Goal: Information Seeking & Learning: Learn about a topic

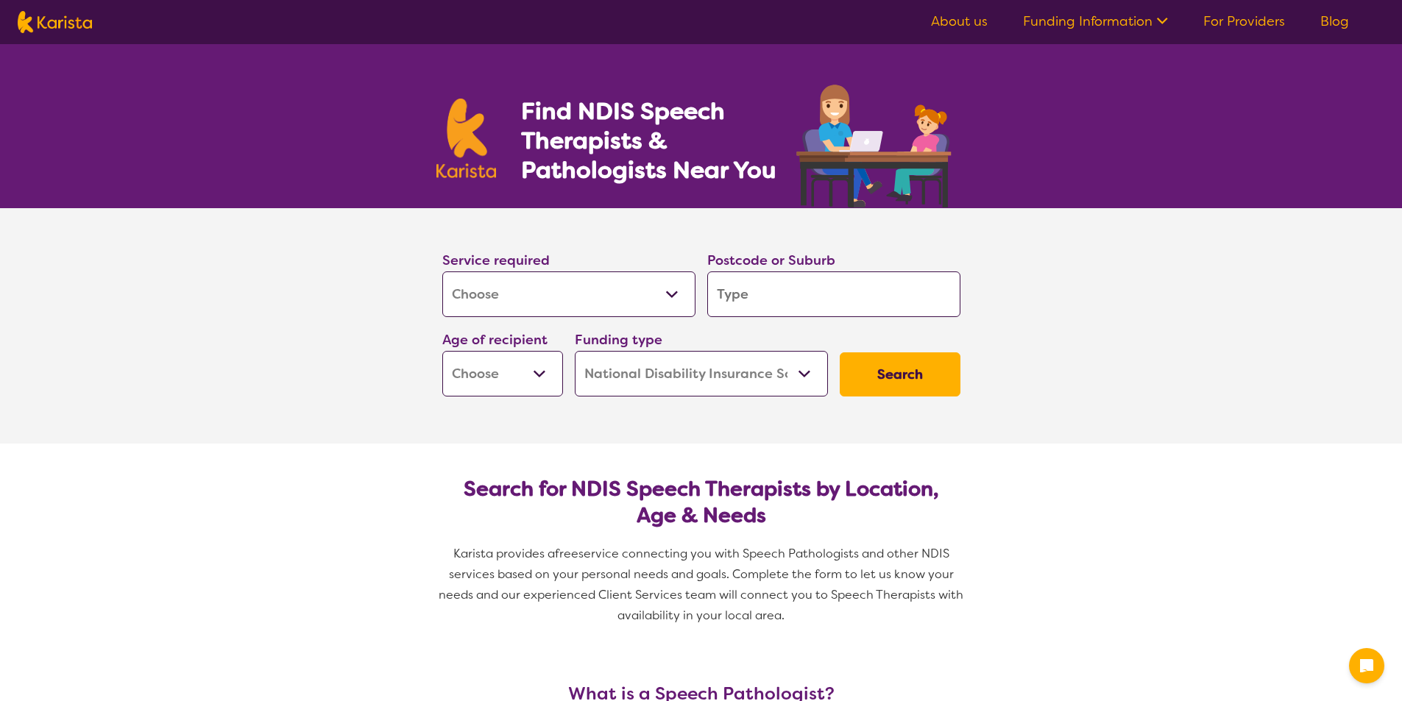
select select "[MEDICAL_DATA]"
select select "NDIS"
select select "[MEDICAL_DATA]"
select select "NDIS"
click at [616, 295] on select "Allied Health Assistant Assessment ([MEDICAL_DATA] or [MEDICAL_DATA]) Behaviour…" at bounding box center [568, 295] width 253 height 46
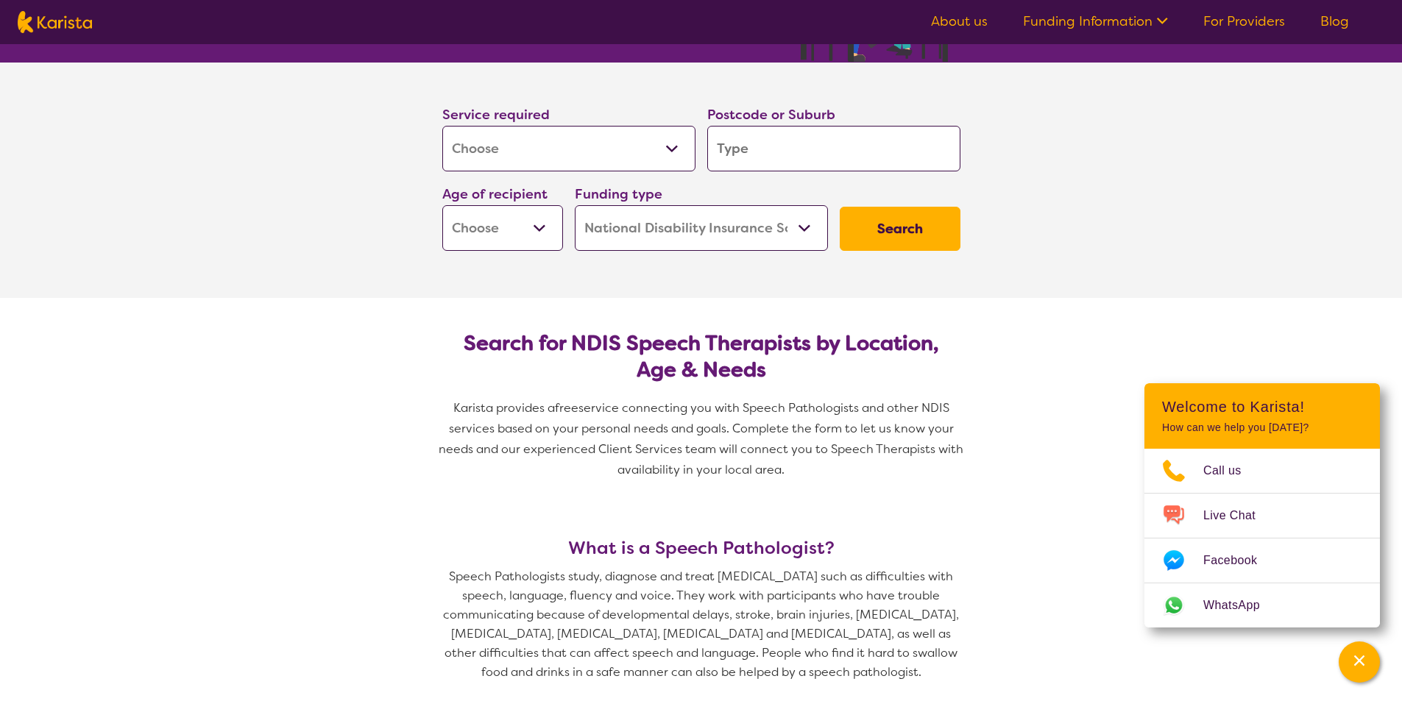
scroll to position [147, 0]
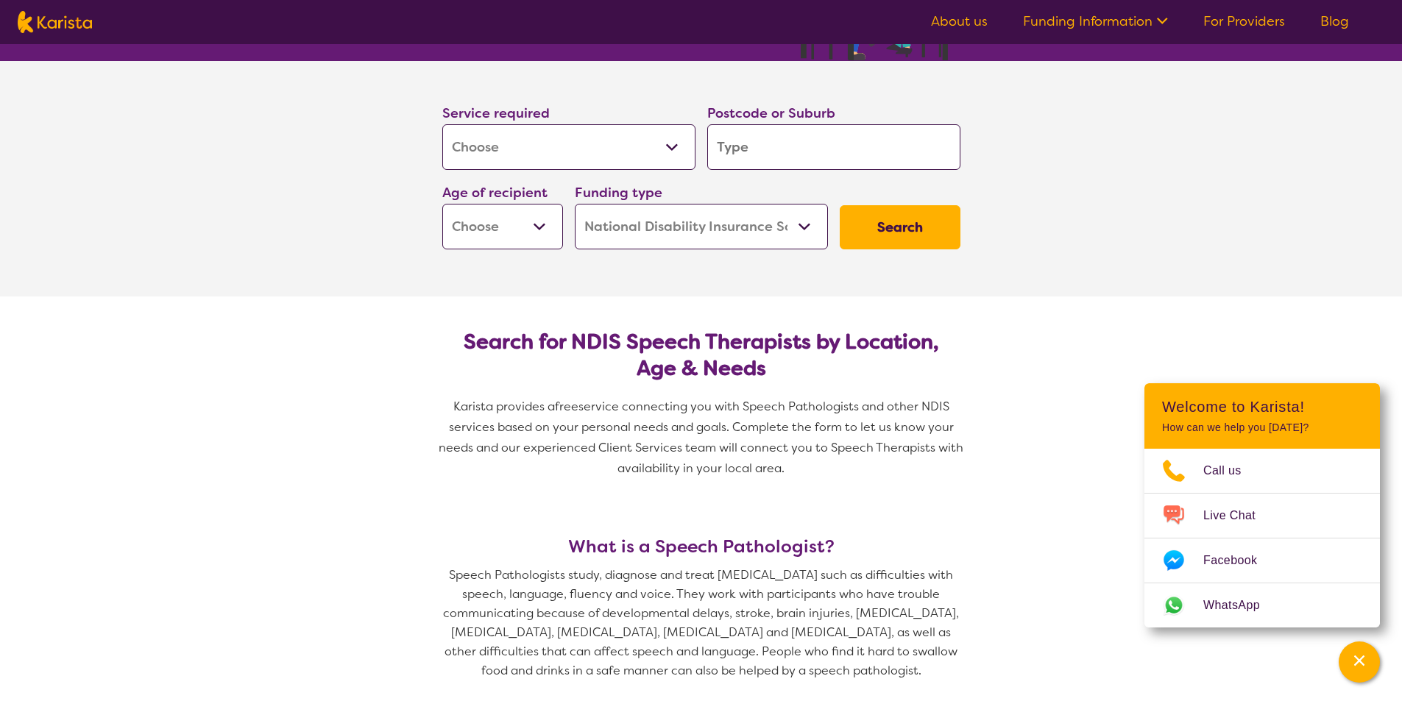
click at [545, 156] on select "Allied Health Assistant Assessment ([MEDICAL_DATA] or [MEDICAL_DATA]) Behaviour…" at bounding box center [568, 147] width 253 height 46
click at [442, 124] on select "Allied Health Assistant Assessment ([MEDICAL_DATA] or [MEDICAL_DATA]) Behaviour…" at bounding box center [568, 147] width 253 height 46
click at [788, 141] on input "search" at bounding box center [833, 147] width 253 height 46
type input "3810"
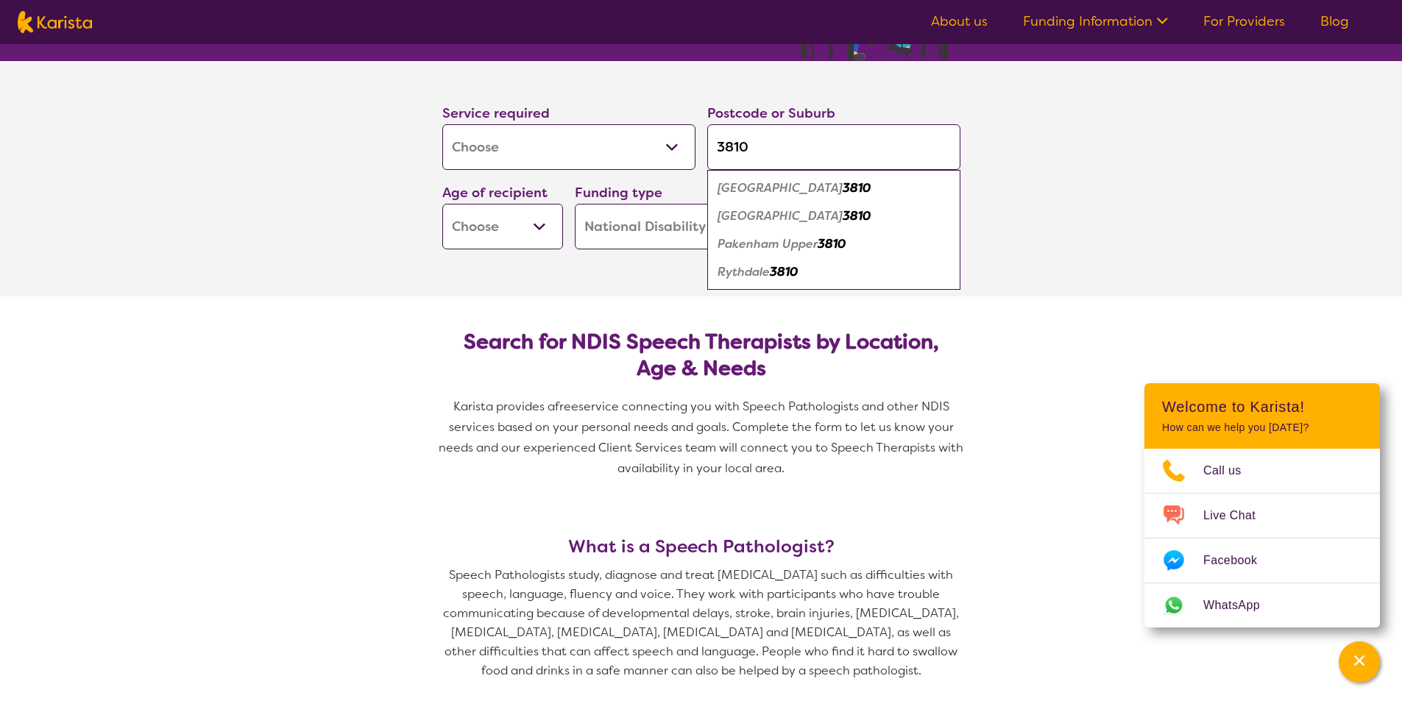
click at [486, 239] on select "Early Childhood - 0 to 9 Child - 10 to 11 Adolescent - 12 to 17 Adult - 18 to 6…" at bounding box center [502, 227] width 121 height 46
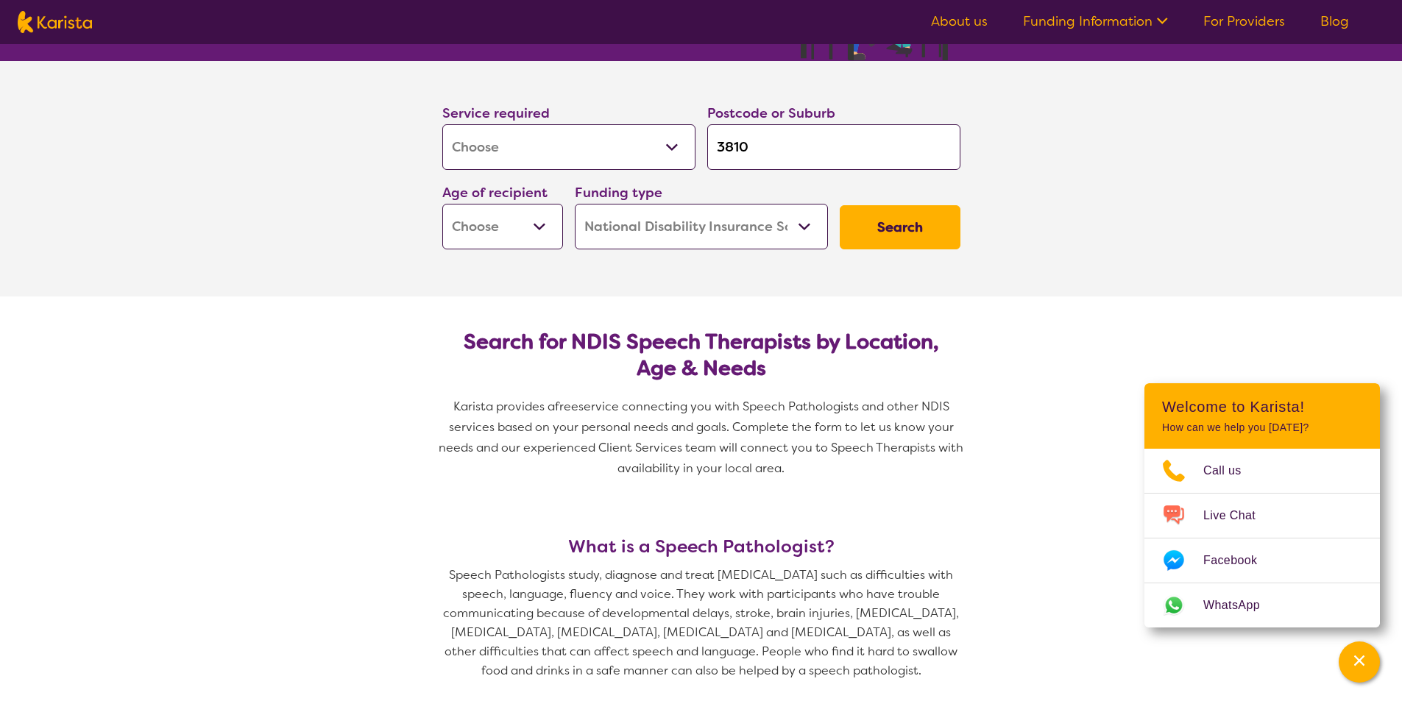
select select "EC"
click at [442, 204] on select "Early Childhood - 0 to 9 Child - 10 to 11 Adolescent - 12 to 17 Adult - 18 to 6…" at bounding box center [502, 227] width 121 height 46
select select "EC"
click at [913, 217] on button "Search" at bounding box center [900, 227] width 121 height 44
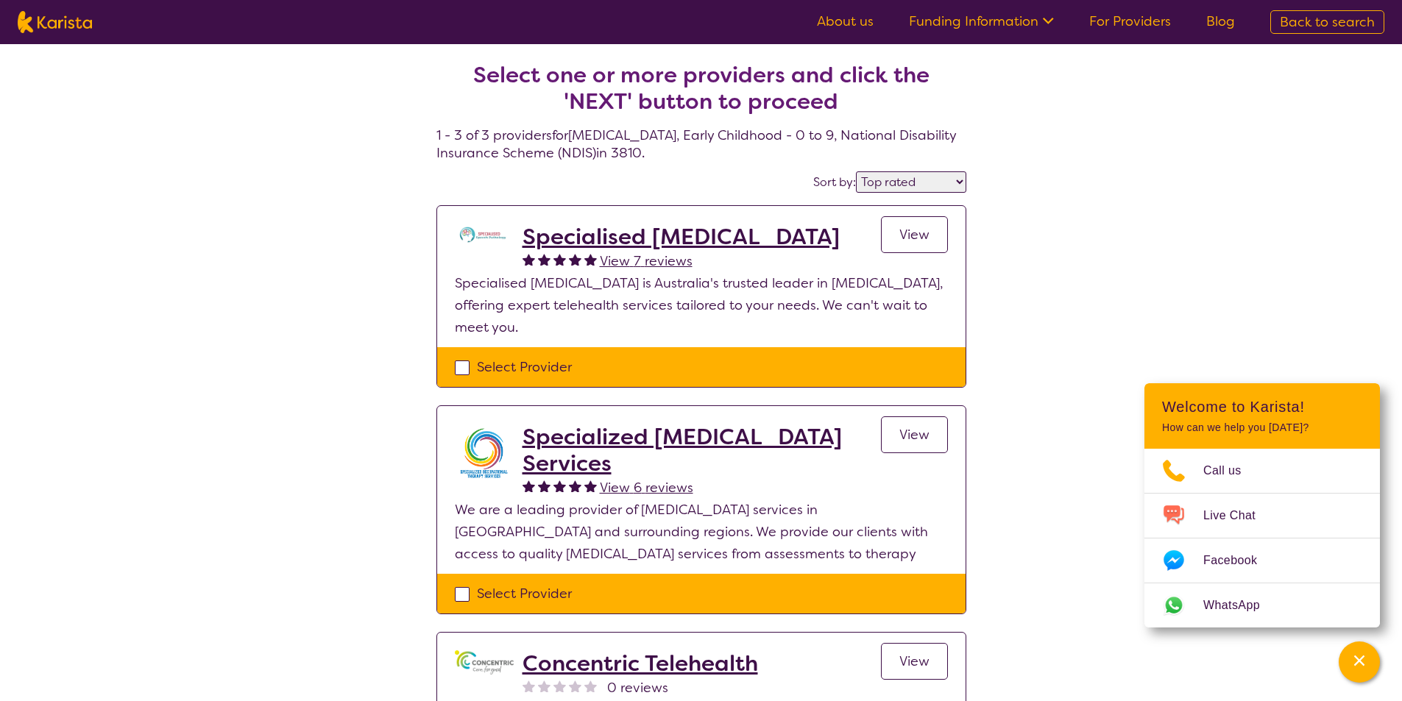
click at [930, 179] on select "Highly reviewed Top rated" at bounding box center [911, 181] width 110 height 21
click at [857, 171] on select "Highly reviewed Top rated" at bounding box center [911, 181] width 110 height 21
click at [1051, 202] on div "Select one or more providers and click the 'NEXT' button to proceed 1 - 3 of 3 …" at bounding box center [701, 444] width 1402 height 801
click at [940, 177] on select "Highly reviewed Top rated" at bounding box center [911, 181] width 110 height 21
click at [857, 171] on select "Highly reviewed Top rated" at bounding box center [911, 181] width 110 height 21
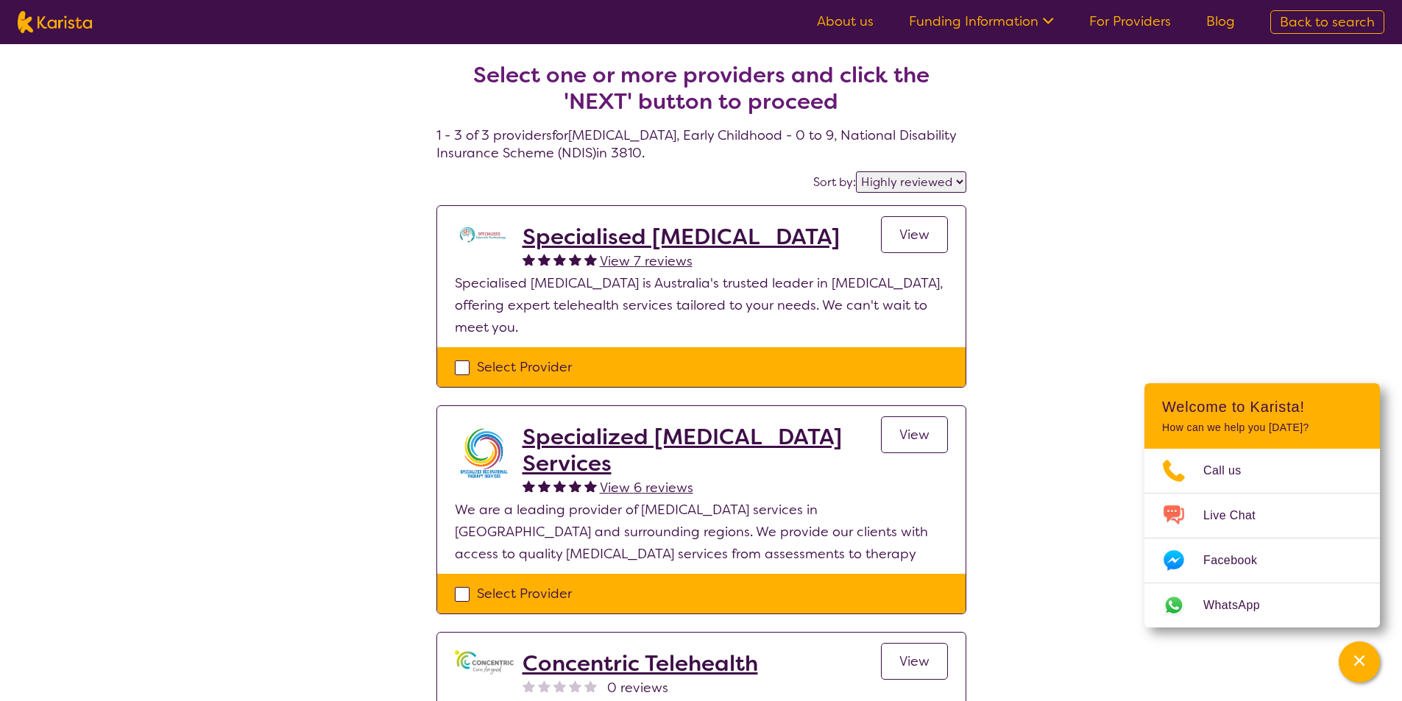
click at [932, 177] on select "Highly reviewed Top rated" at bounding box center [911, 181] width 110 height 21
select select "by_score"
click at [857, 171] on select "Highly reviewed Top rated" at bounding box center [911, 181] width 110 height 21
click at [901, 177] on select "Highly reviewed Top rated" at bounding box center [911, 181] width 110 height 21
select select "[MEDICAL_DATA]"
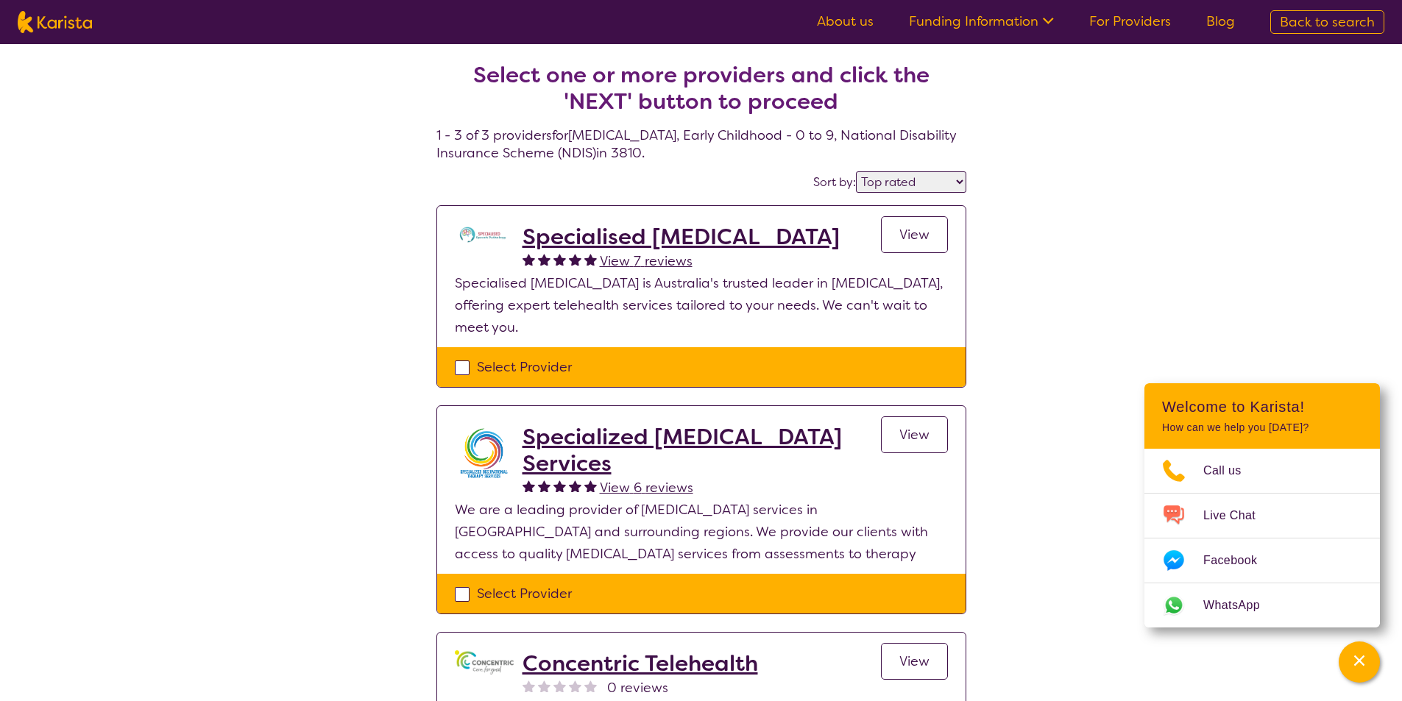
select select "EC"
select select "NDIS"
select select "[MEDICAL_DATA]"
select select "EC"
select select "NDIS"
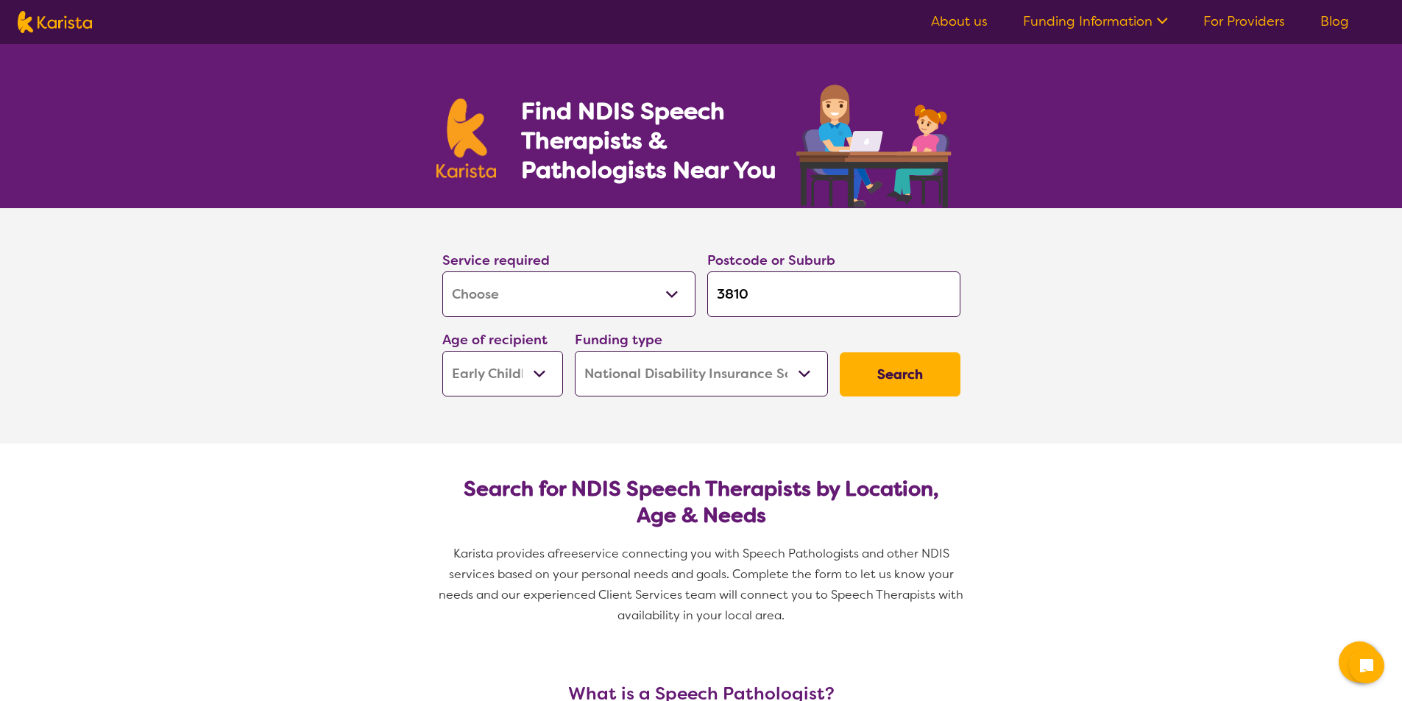
select select "[MEDICAL_DATA]"
select select "EC"
select select "NDIS"
select select "[MEDICAL_DATA]"
select select "EC"
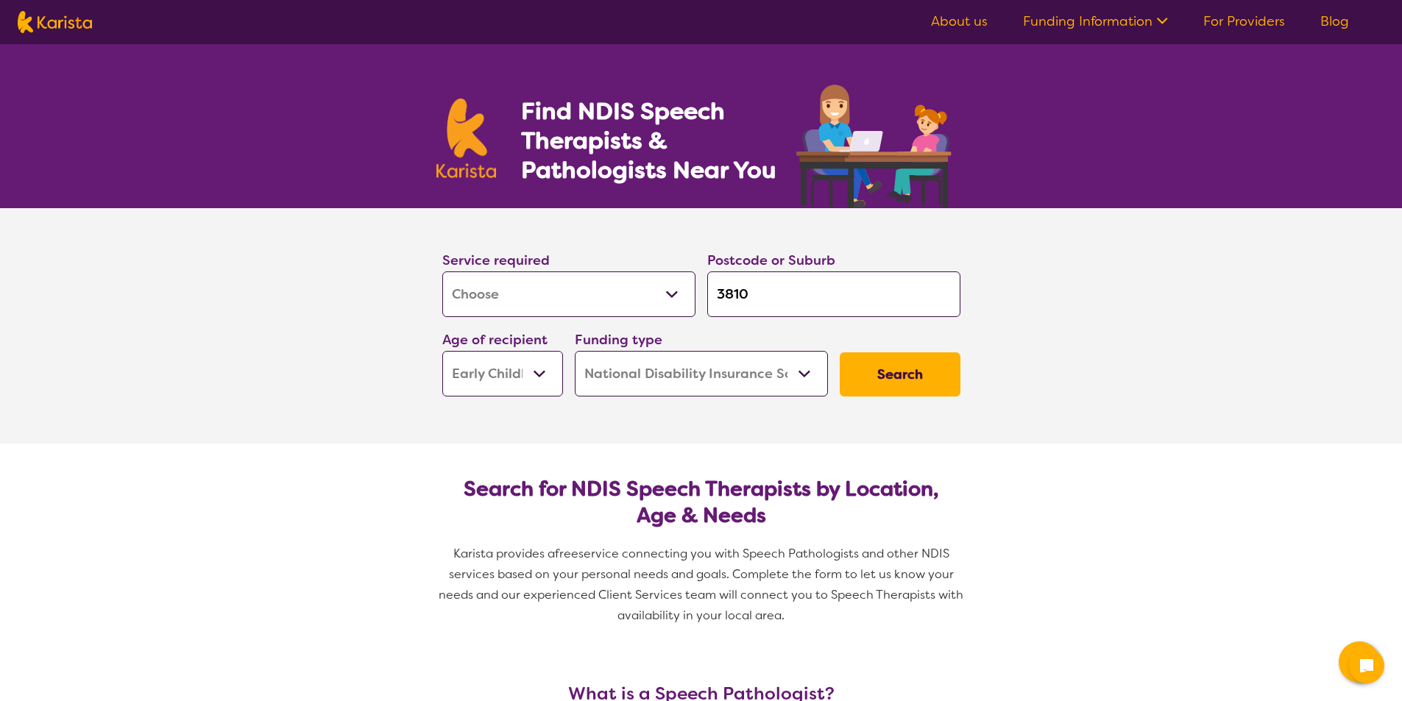
select select "NDIS"
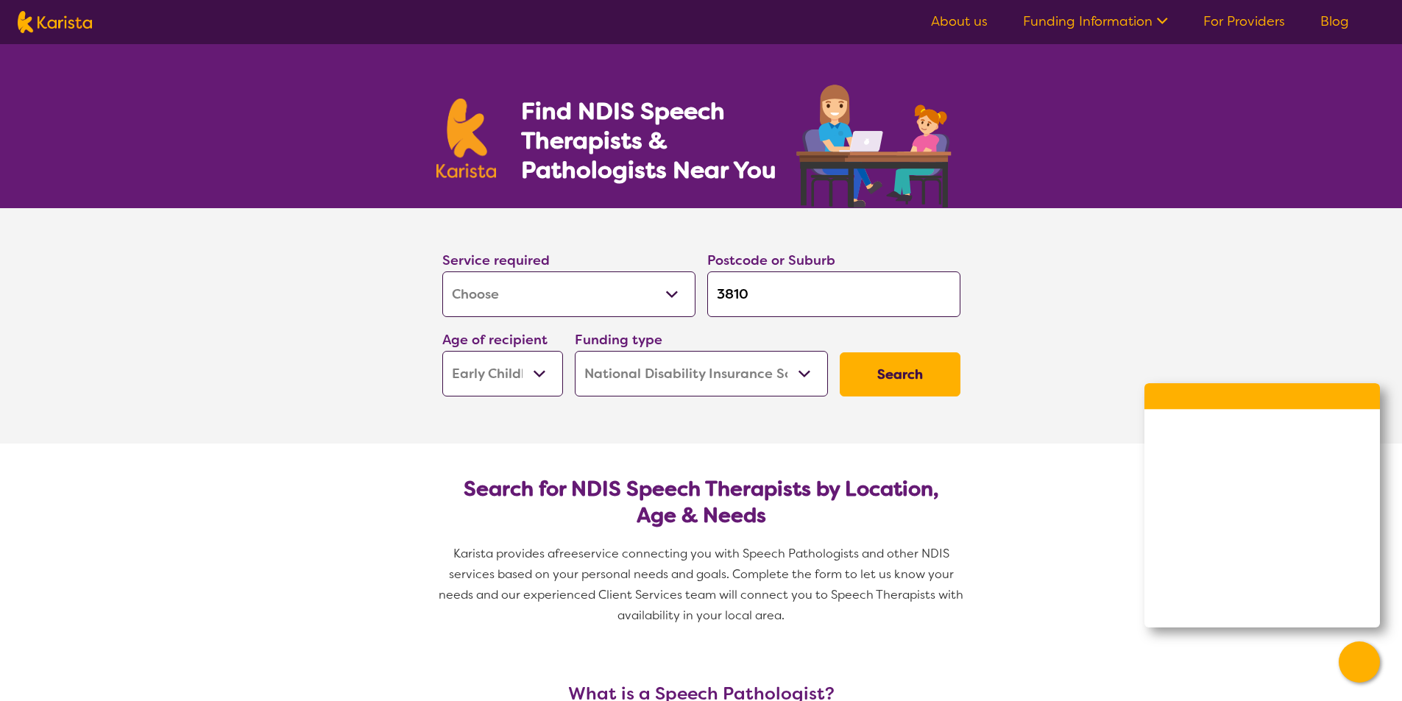
drag, startPoint x: 781, startPoint y: 297, endPoint x: 674, endPoint y: 294, distance: 106.7
click at [674, 294] on div "Service required Allied Health Assistant Assessment ([MEDICAL_DATA] or [MEDICAL…" at bounding box center [701, 323] width 530 height 159
type input "3"
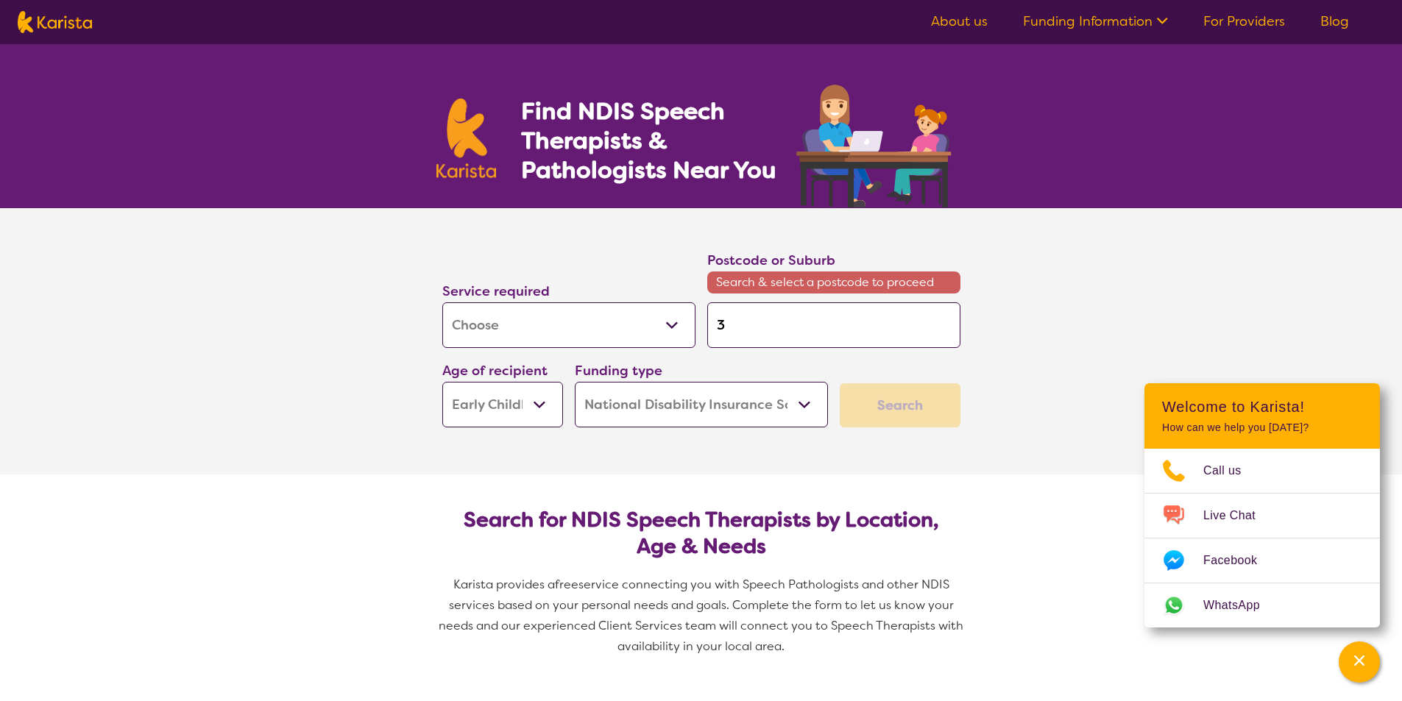
type input "38"
type input "380"
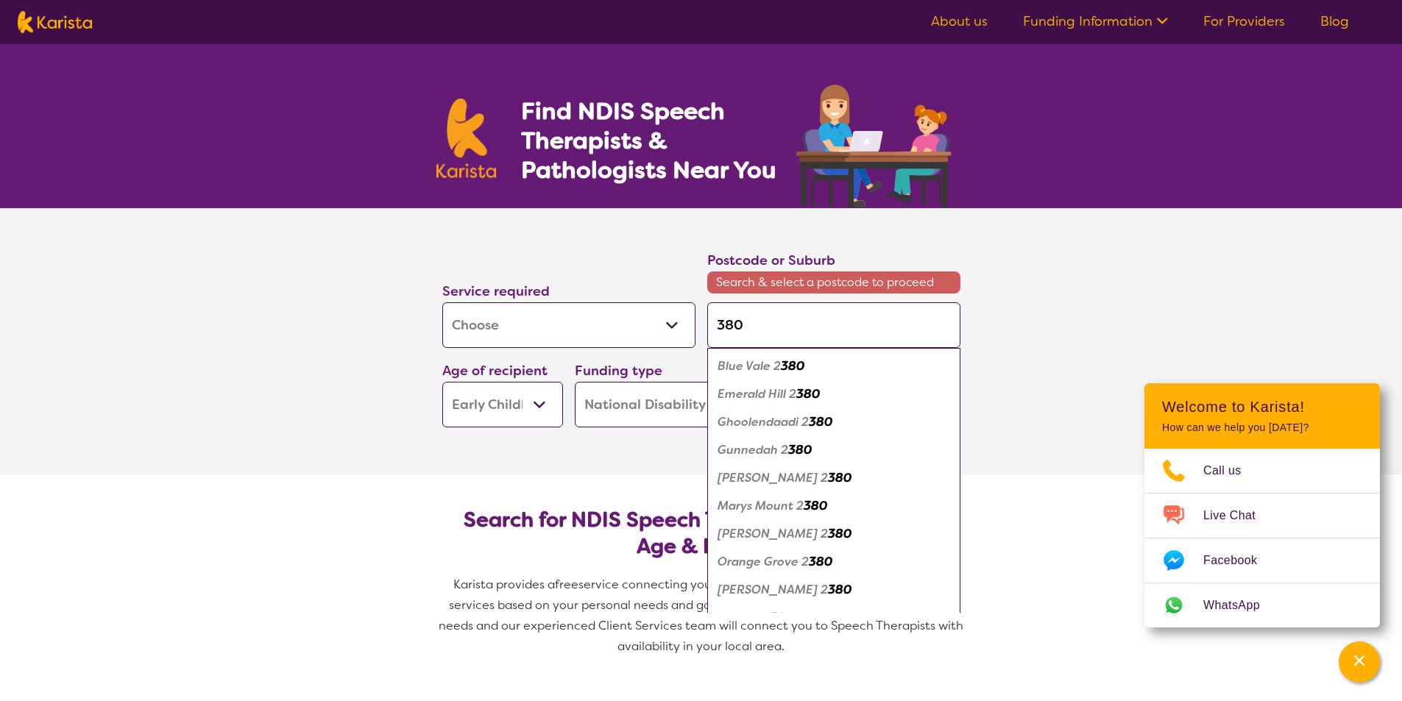
type input "3809"
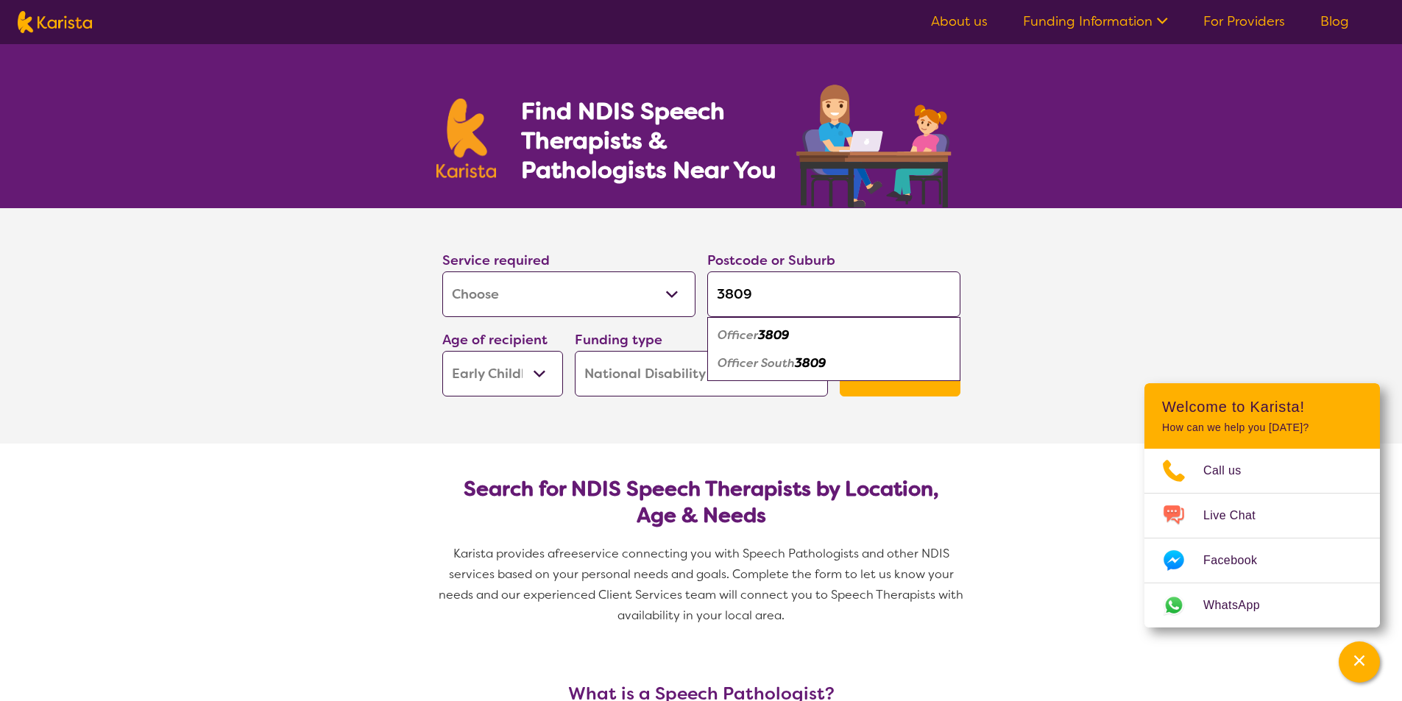
type input "3809"
click at [778, 342] on em "3809" at bounding box center [773, 335] width 31 height 15
click at [888, 368] on button "Search" at bounding box center [900, 375] width 121 height 44
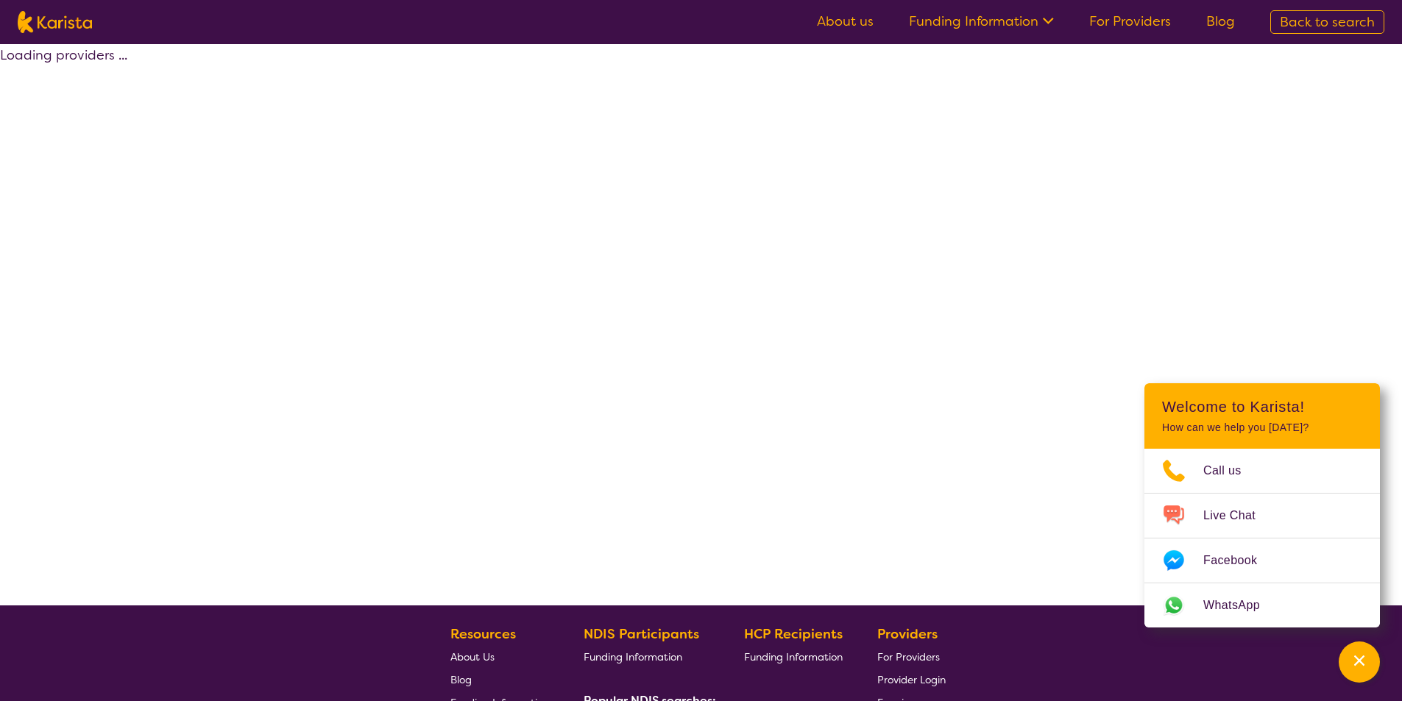
select select "by_score"
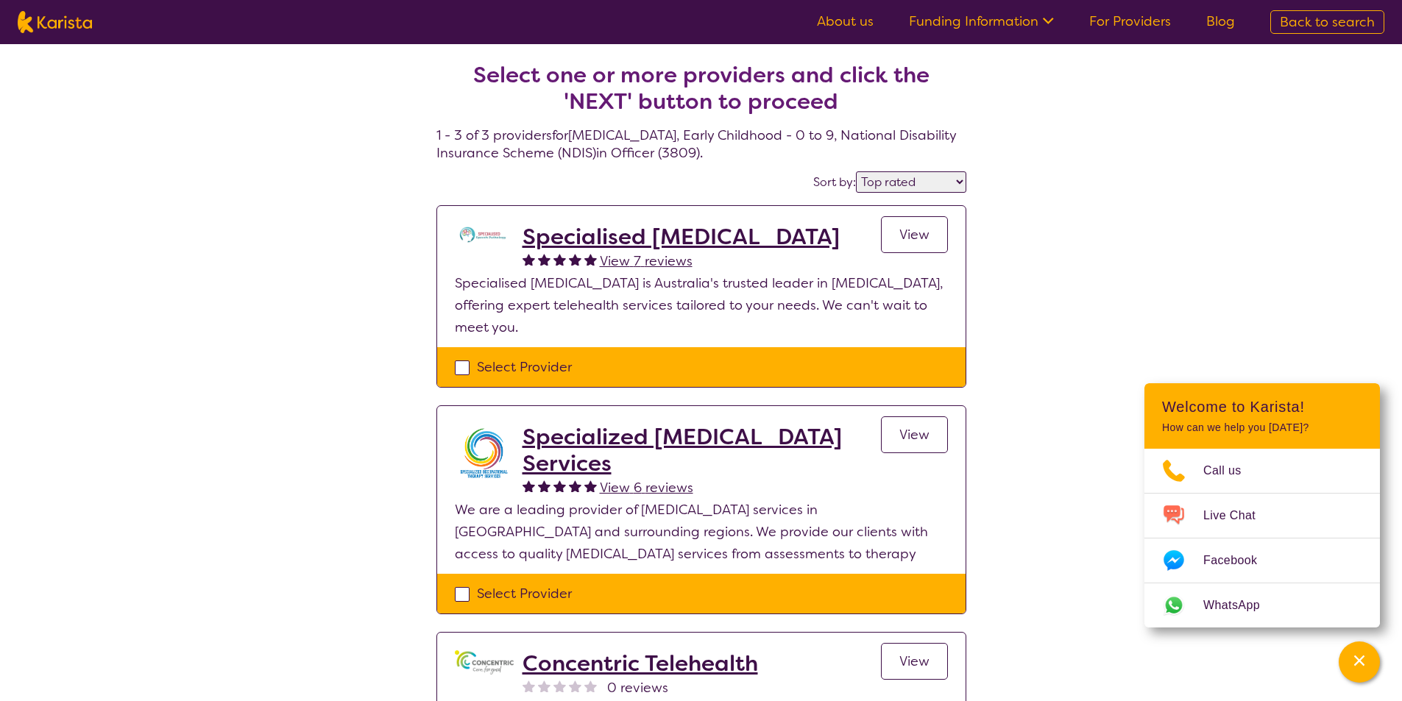
select select "[MEDICAL_DATA]"
select select "EC"
select select "NDIS"
select select "[MEDICAL_DATA]"
select select "EC"
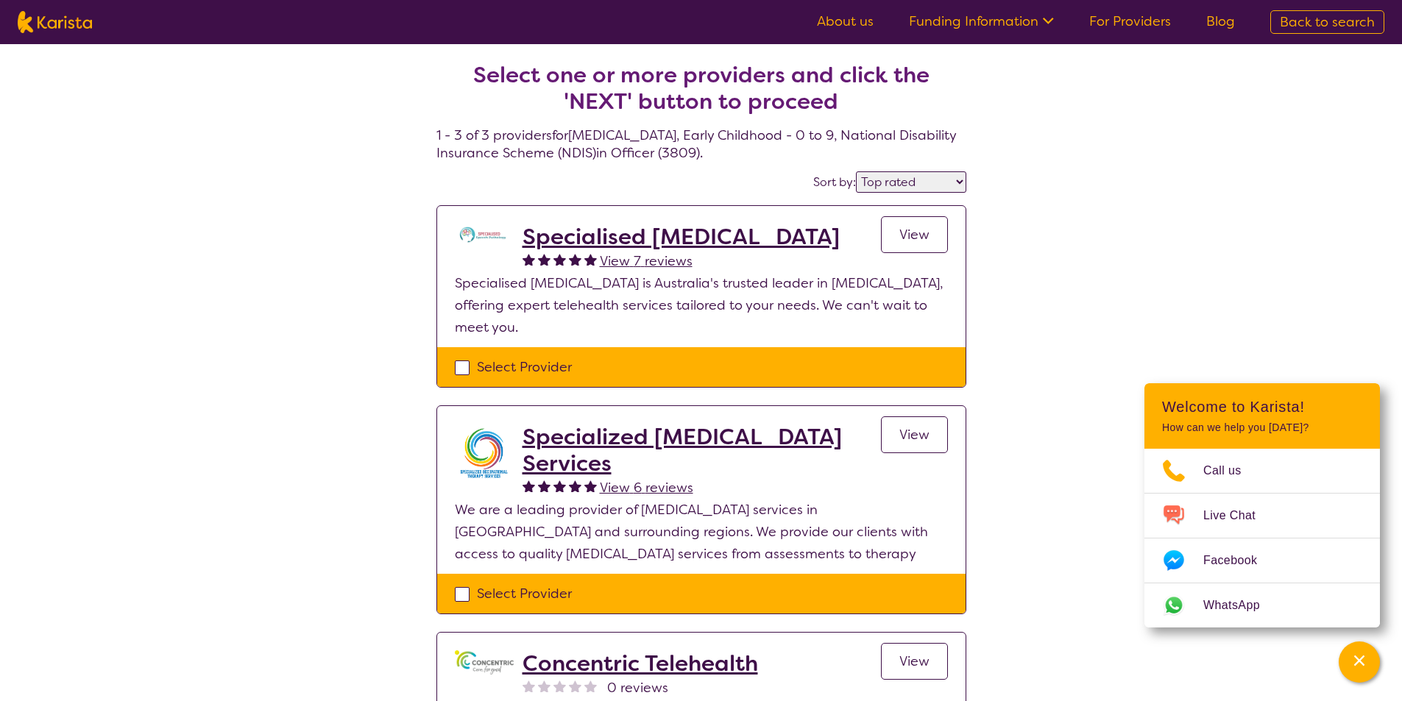
select select "NDIS"
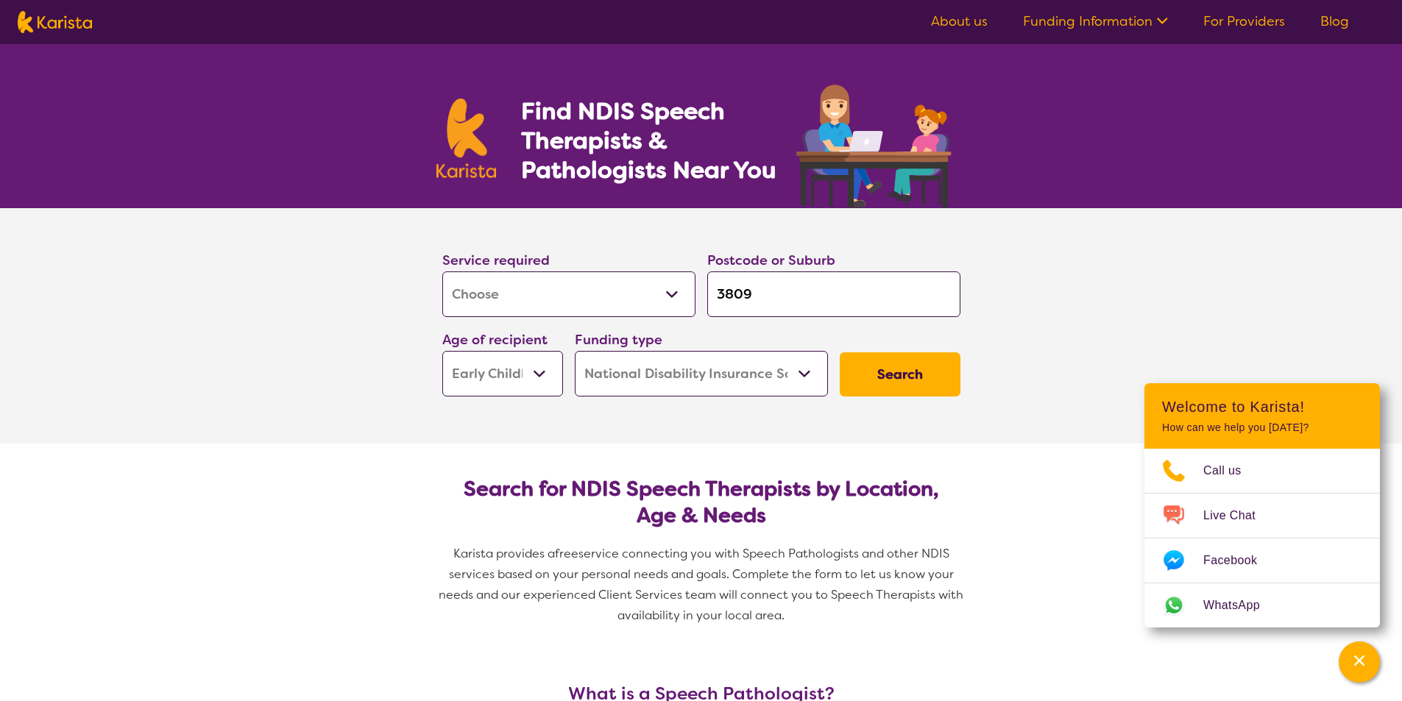
click at [493, 375] on select "Early Childhood - 0 to 9 Child - 10 to 11 Adolescent - 12 to 17 Adult - 18 to 6…" at bounding box center [502, 374] width 121 height 46
click at [442, 351] on select "Early Childhood - 0 to 9 Child - 10 to 11 Adolescent - 12 to 17 Adult - 18 to 6…" at bounding box center [502, 374] width 121 height 46
click at [597, 305] on select "Allied Health Assistant Assessment ([MEDICAL_DATA] or [MEDICAL_DATA]) Behaviour…" at bounding box center [568, 295] width 253 height 46
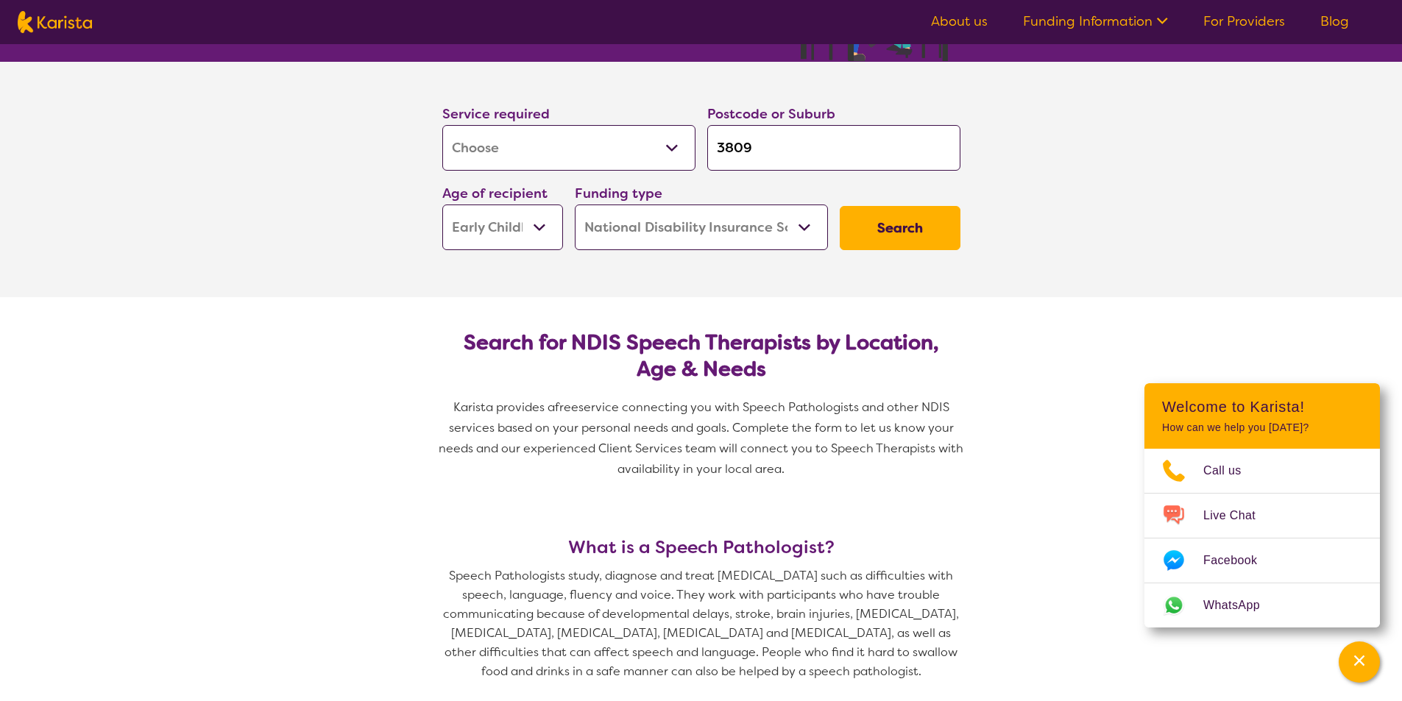
scroll to position [147, 0]
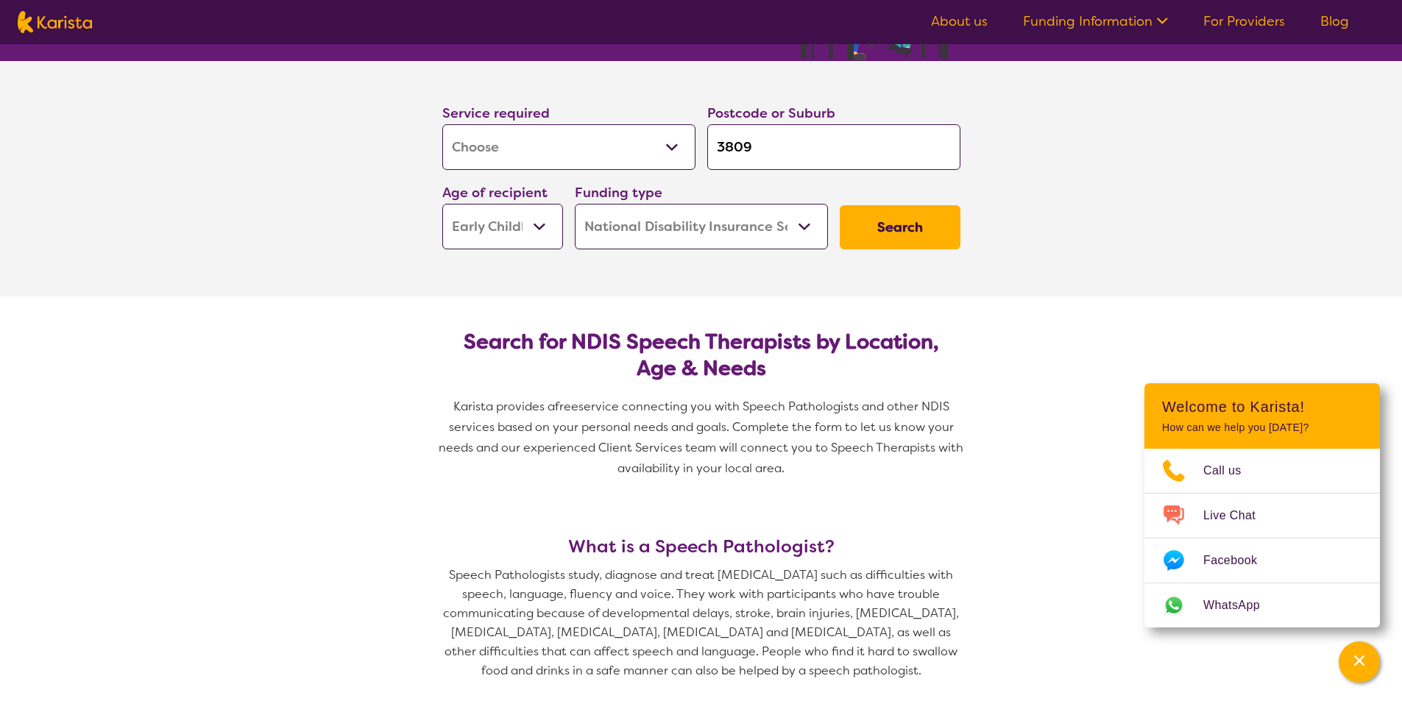
click at [596, 150] on select "Allied Health Assistant Assessment ([MEDICAL_DATA] or [MEDICAL_DATA]) Behaviour…" at bounding box center [568, 147] width 253 height 46
click at [905, 238] on button "Search" at bounding box center [900, 227] width 121 height 44
select select "by_score"
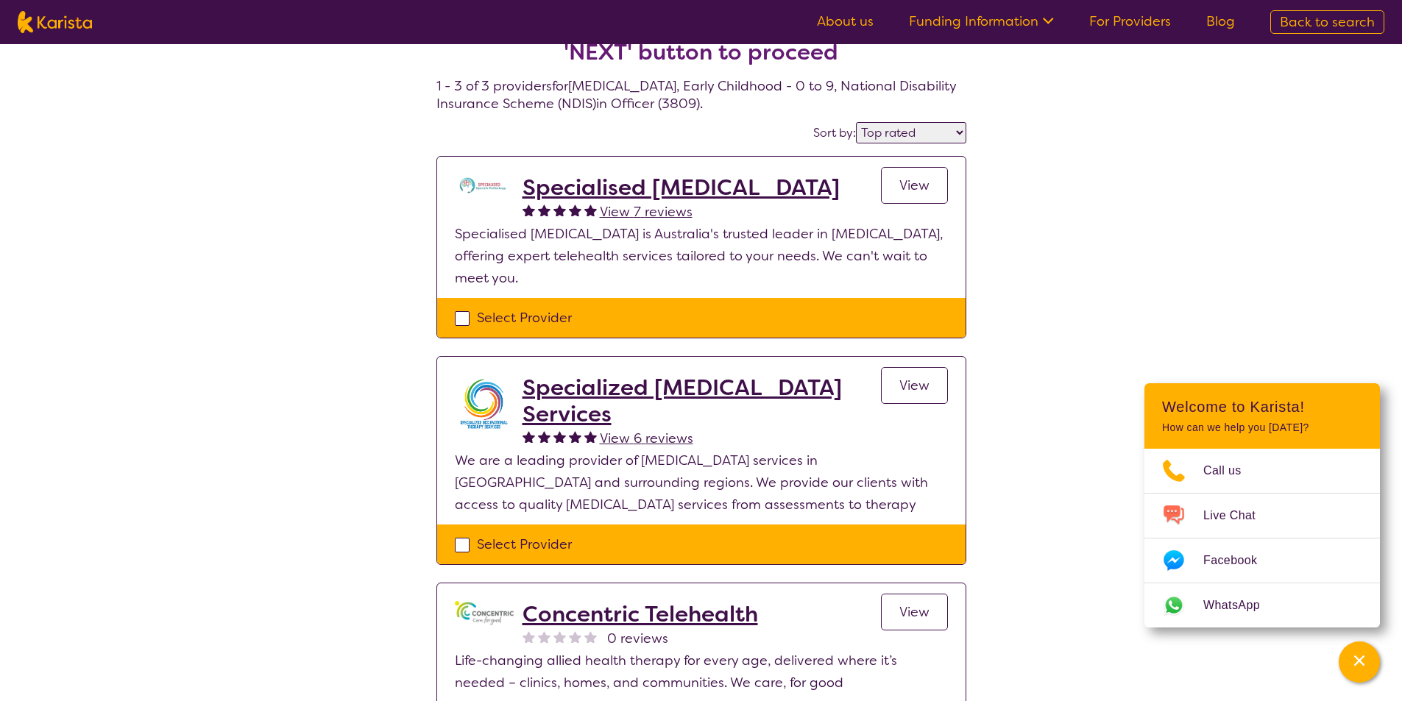
scroll to position [147, 0]
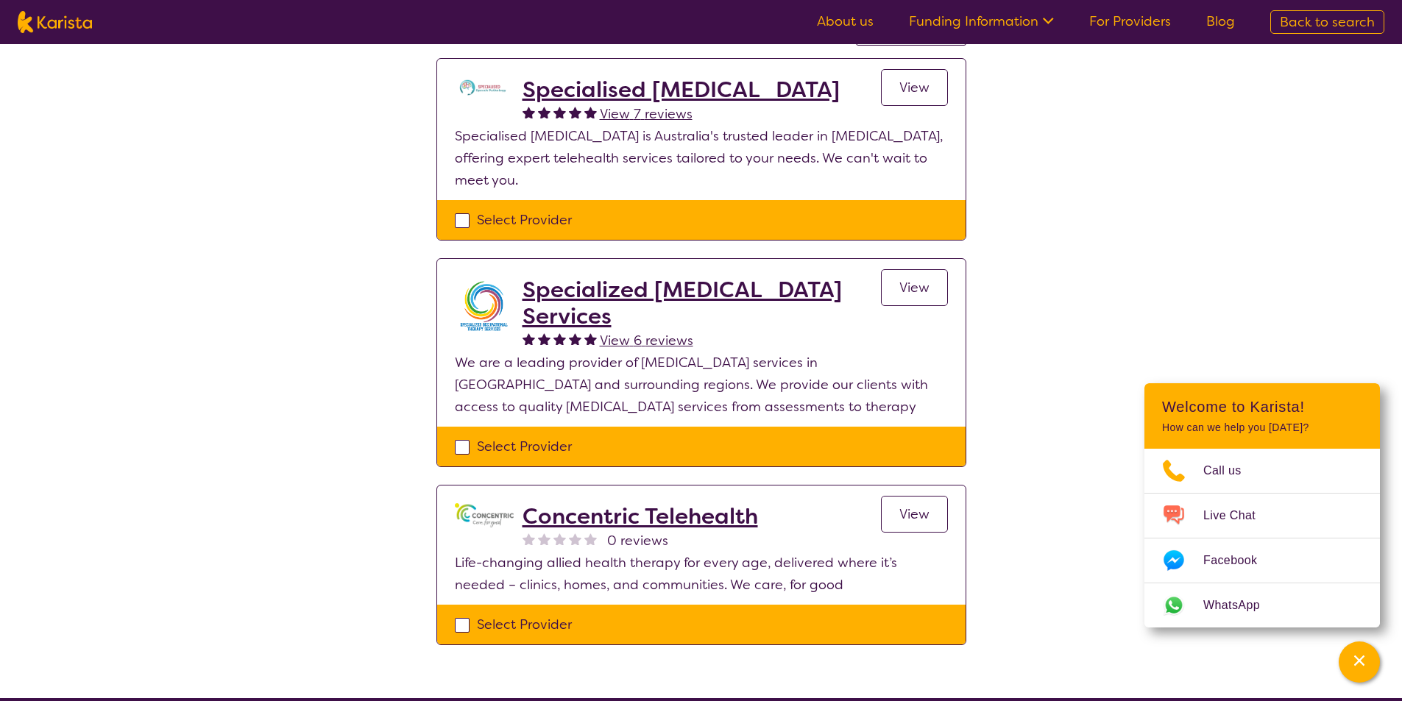
click at [635, 116] on span "View 7 reviews" at bounding box center [646, 114] width 93 height 18
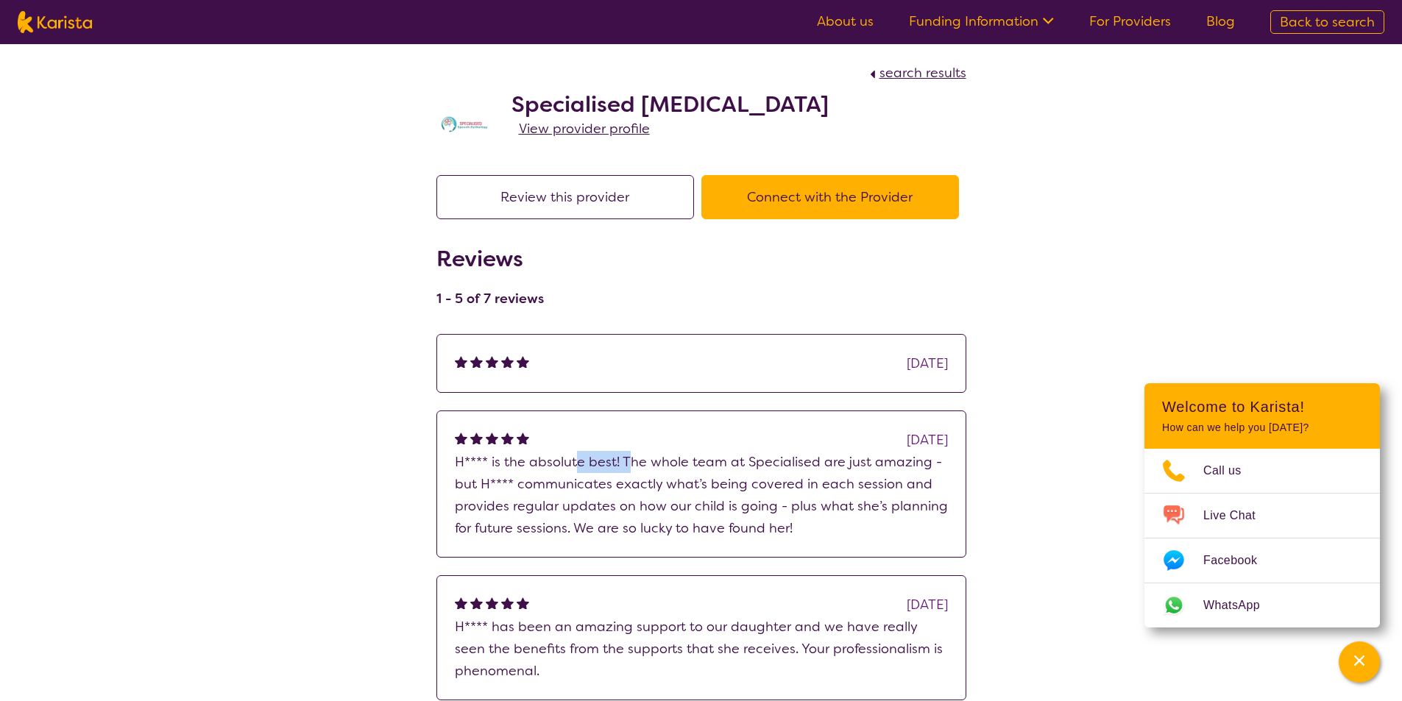
drag, startPoint x: 578, startPoint y: 464, endPoint x: 631, endPoint y: 464, distance: 53.0
click at [631, 464] on p "H**** is the absolute best! The whole team at Specialised are just amazing - bu…" at bounding box center [701, 495] width 493 height 88
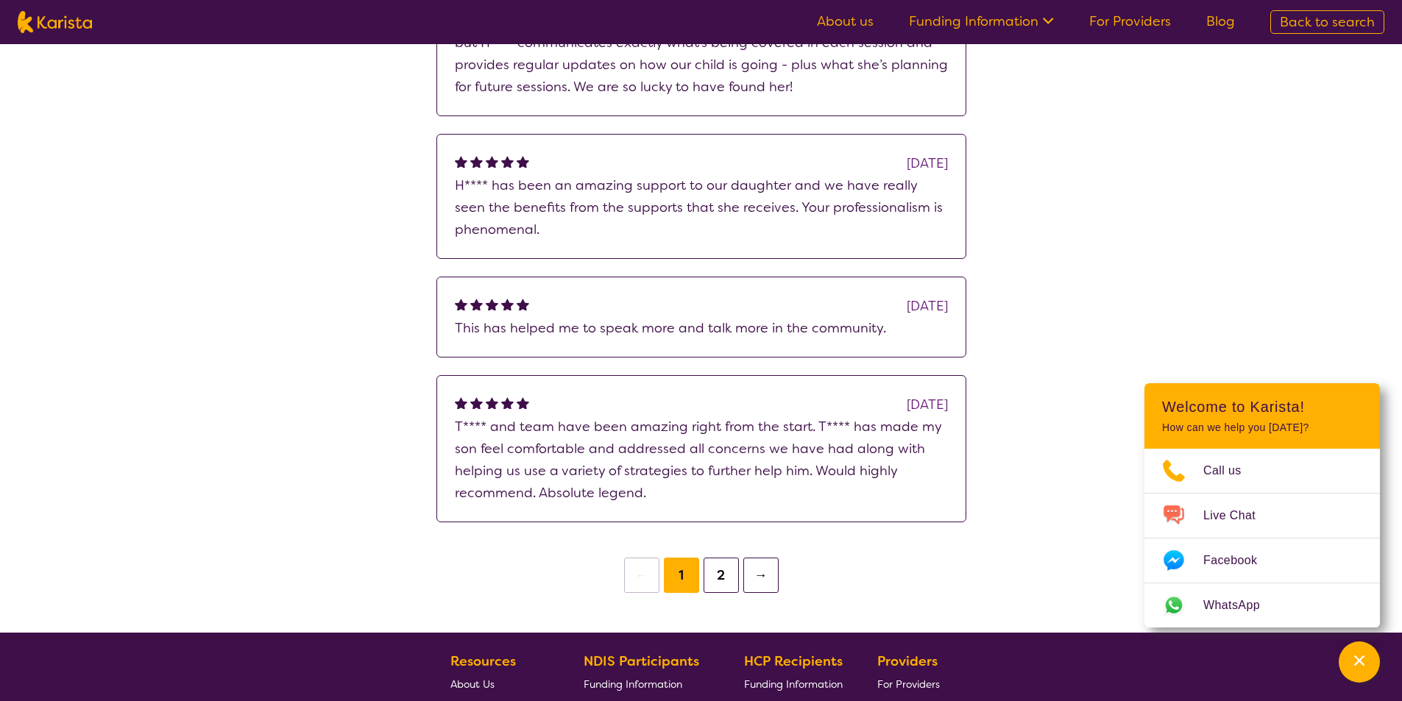
click at [715, 564] on button "2" at bounding box center [721, 575] width 35 height 35
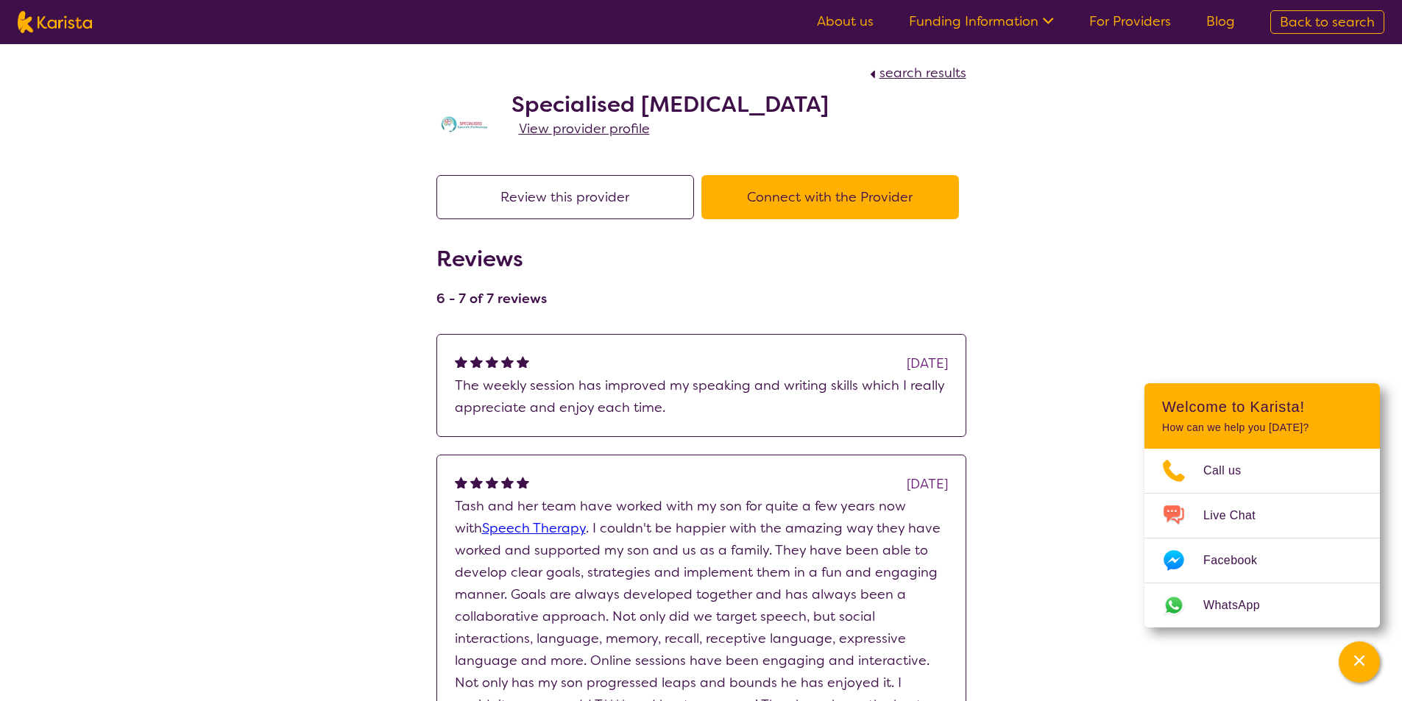
scroll to position [147, 0]
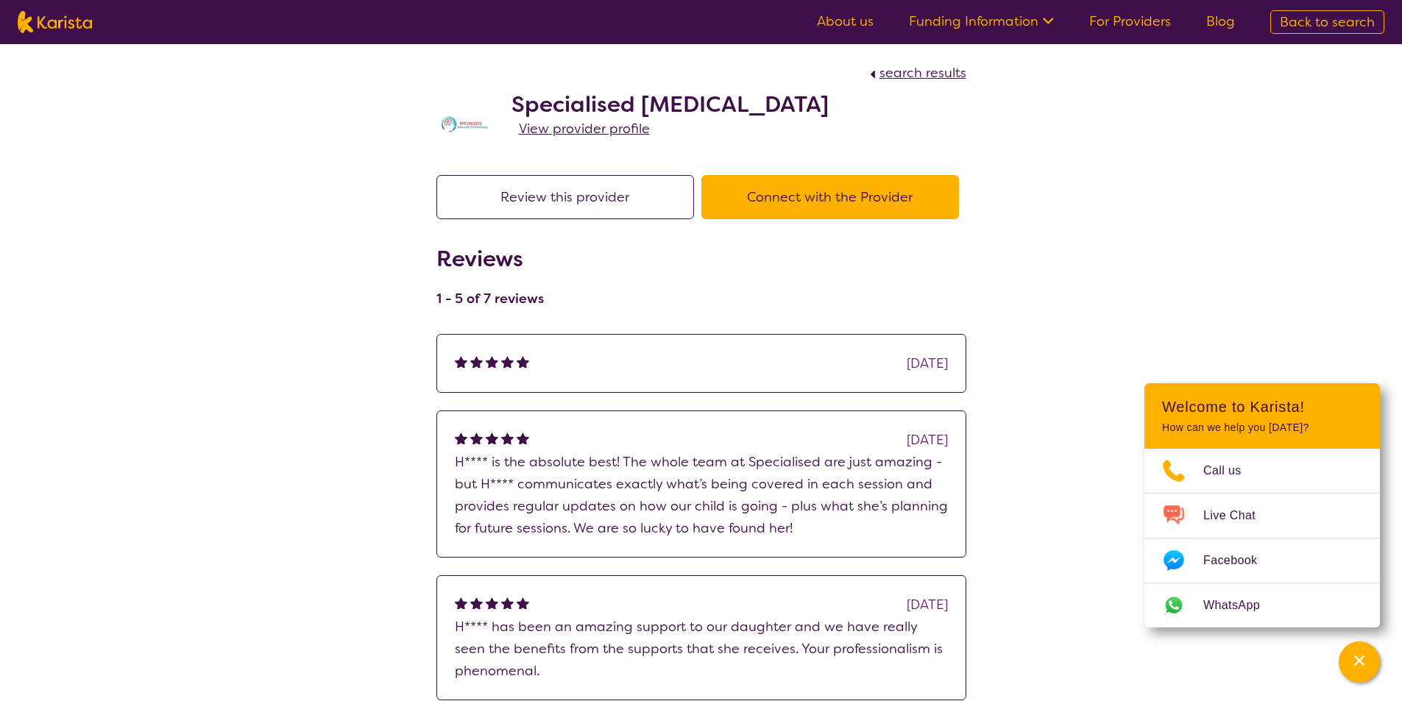
select select "by_score"
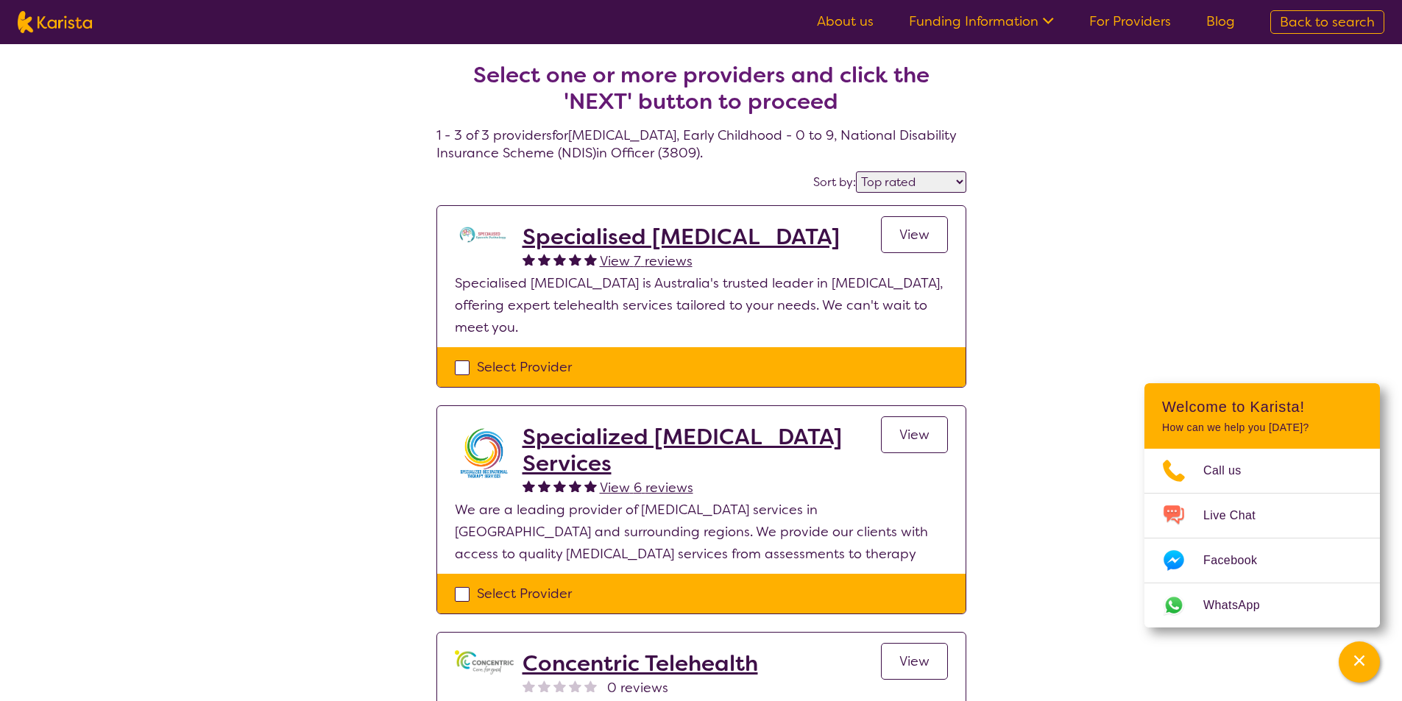
select select "[MEDICAL_DATA]"
select select "EC"
select select "NDIS"
select select "[MEDICAL_DATA]"
select select "EC"
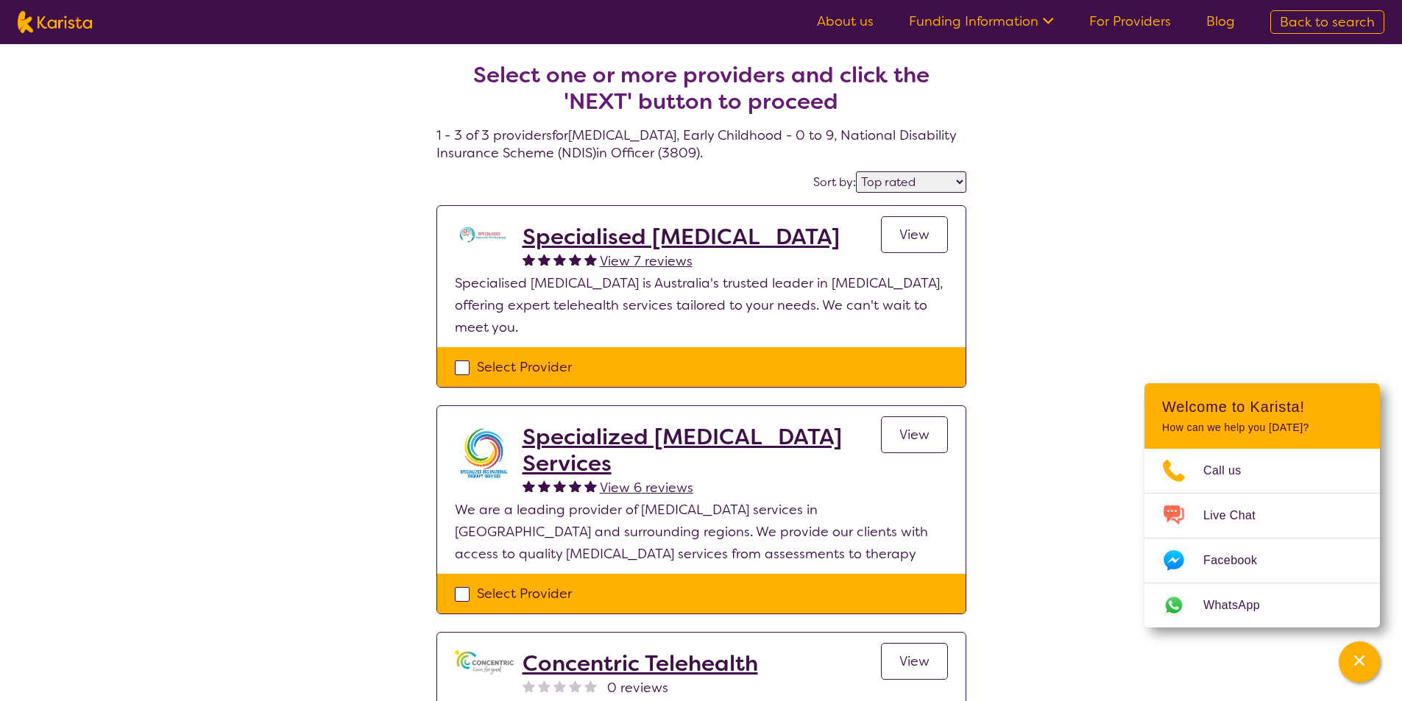
select select "NDIS"
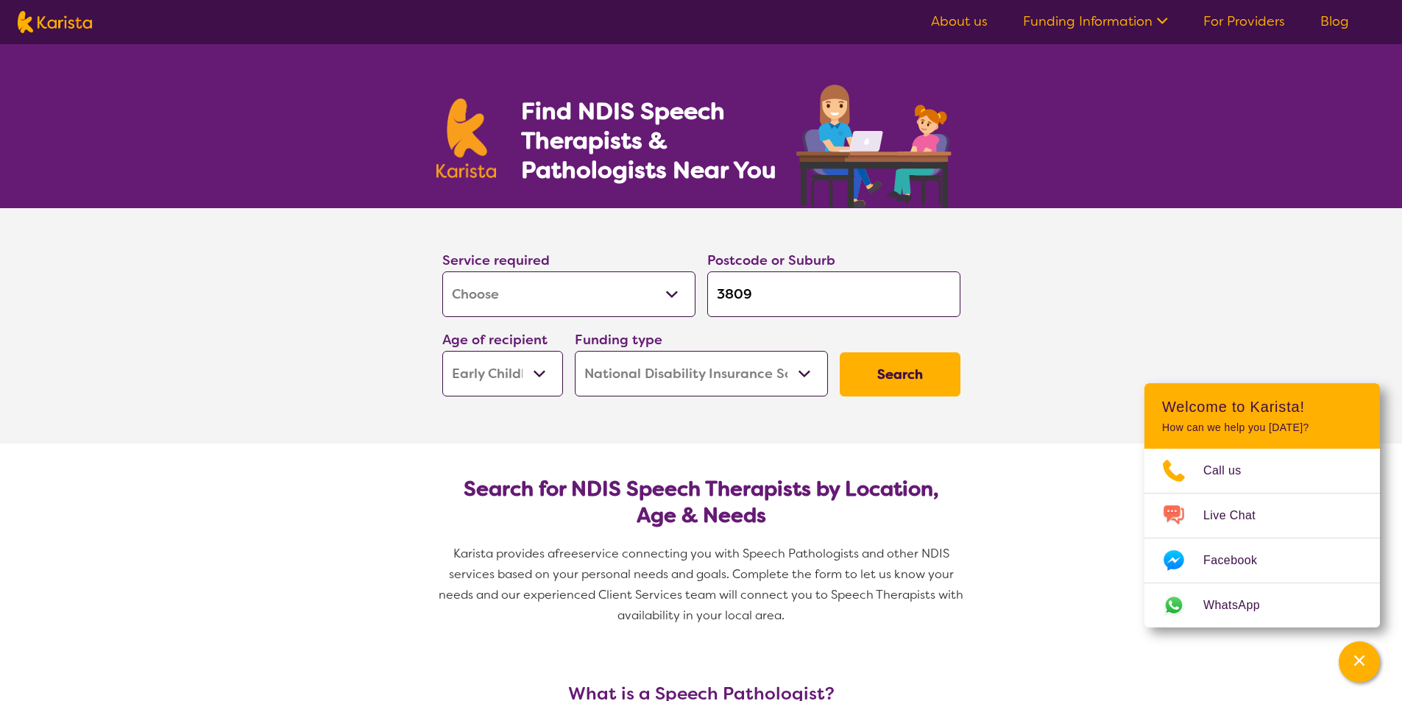
drag, startPoint x: 735, startPoint y: 290, endPoint x: 851, endPoint y: 302, distance: 116.2
click at [849, 302] on input "3809" at bounding box center [833, 295] width 253 height 46
type input "381"
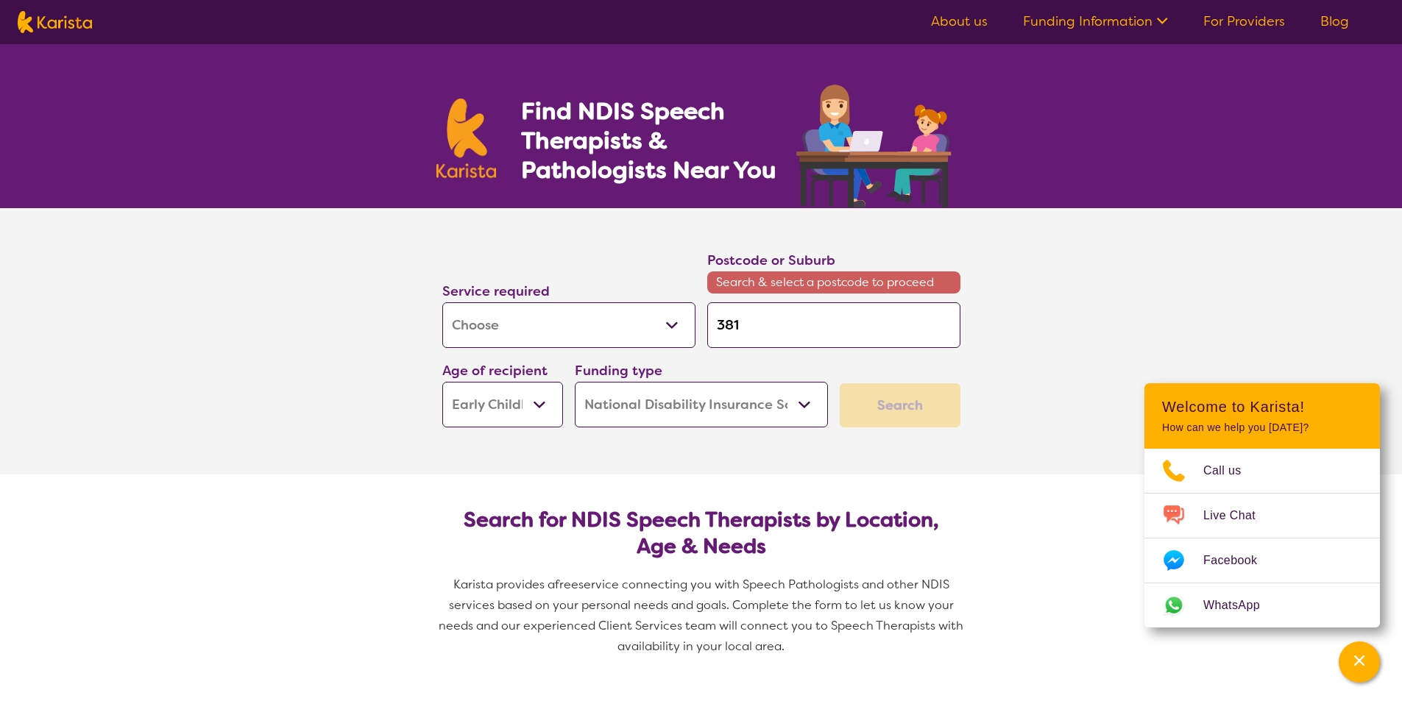
type input "3810"
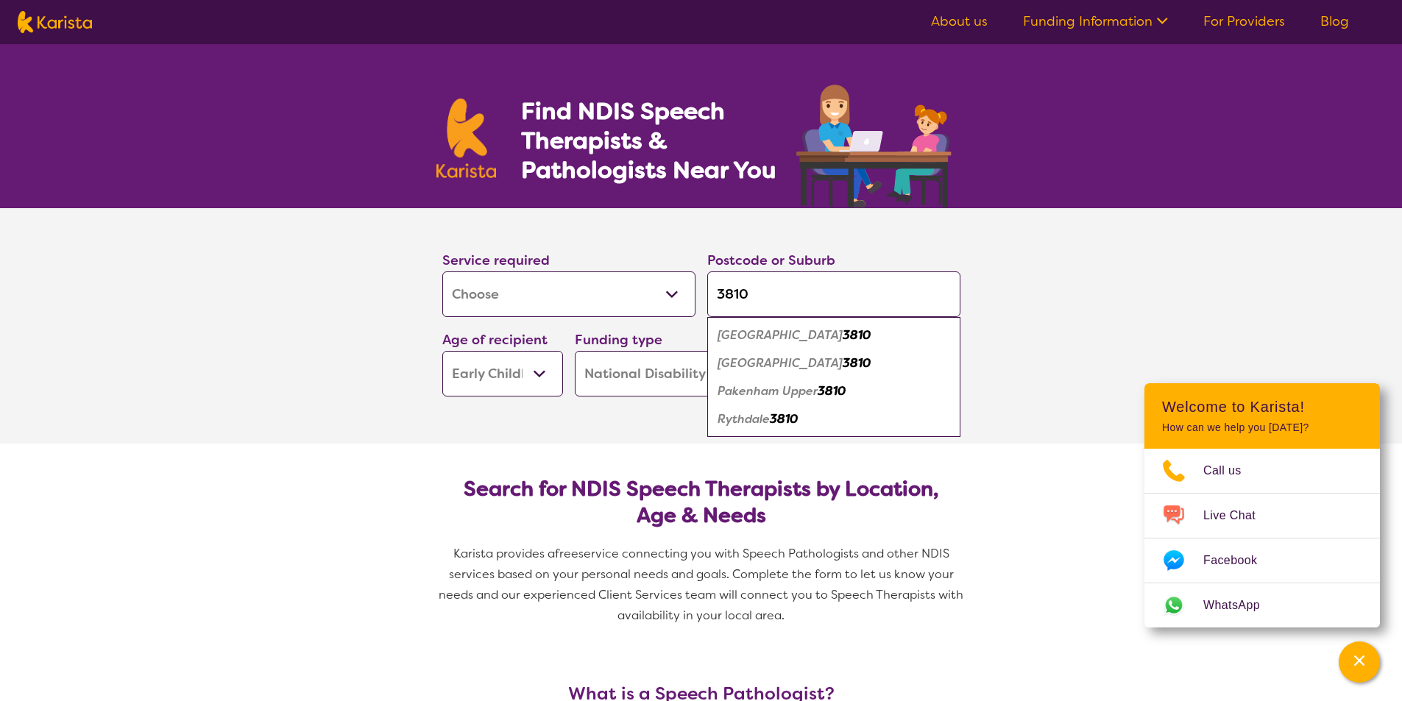
type input "3810"
click at [923, 332] on div "Pakenham 3810" at bounding box center [834, 336] width 238 height 28
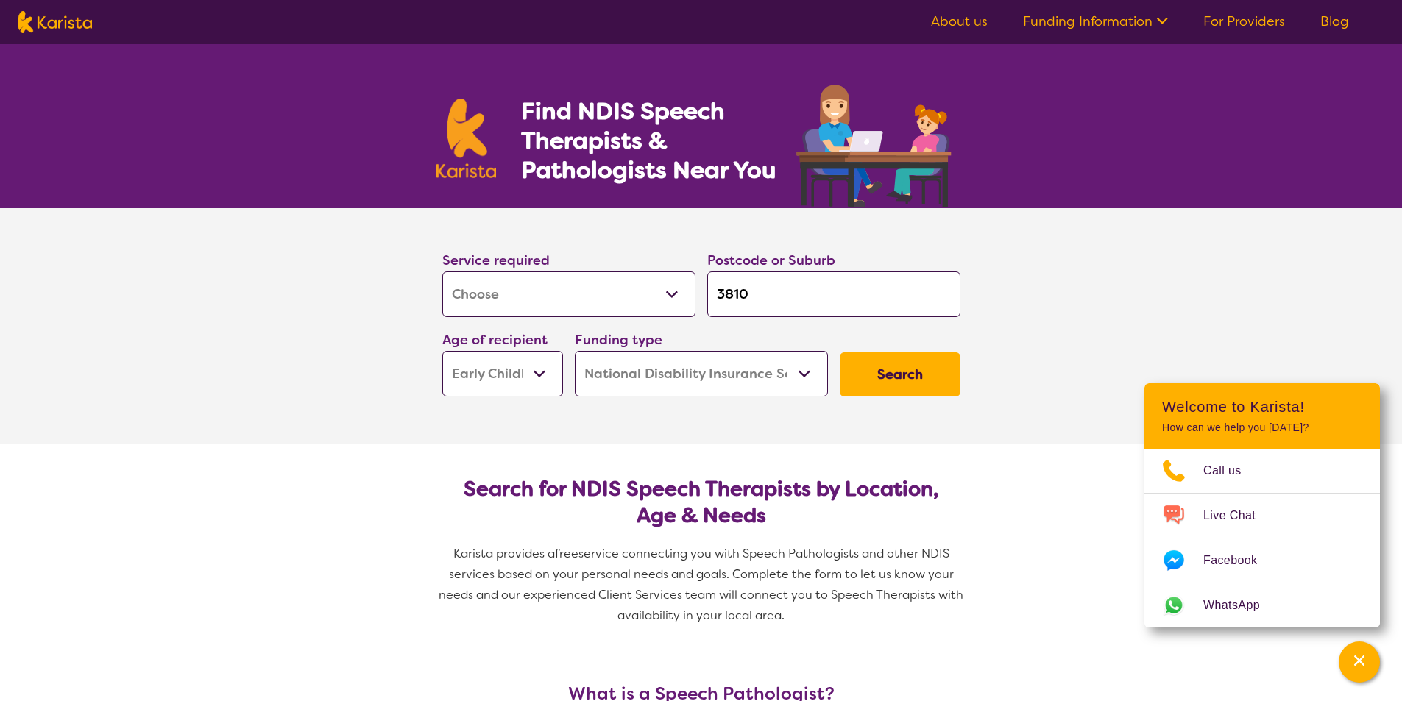
click at [870, 380] on button "Search" at bounding box center [900, 375] width 121 height 44
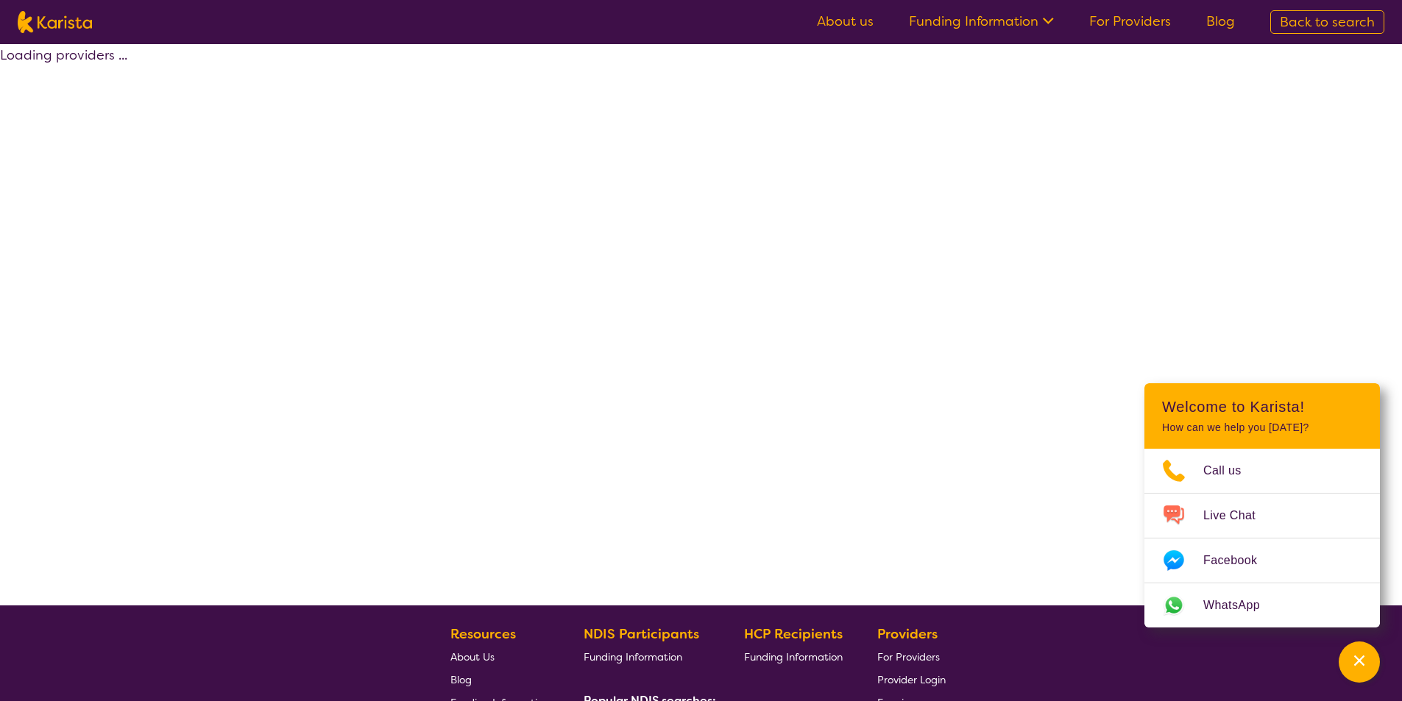
select select "by_score"
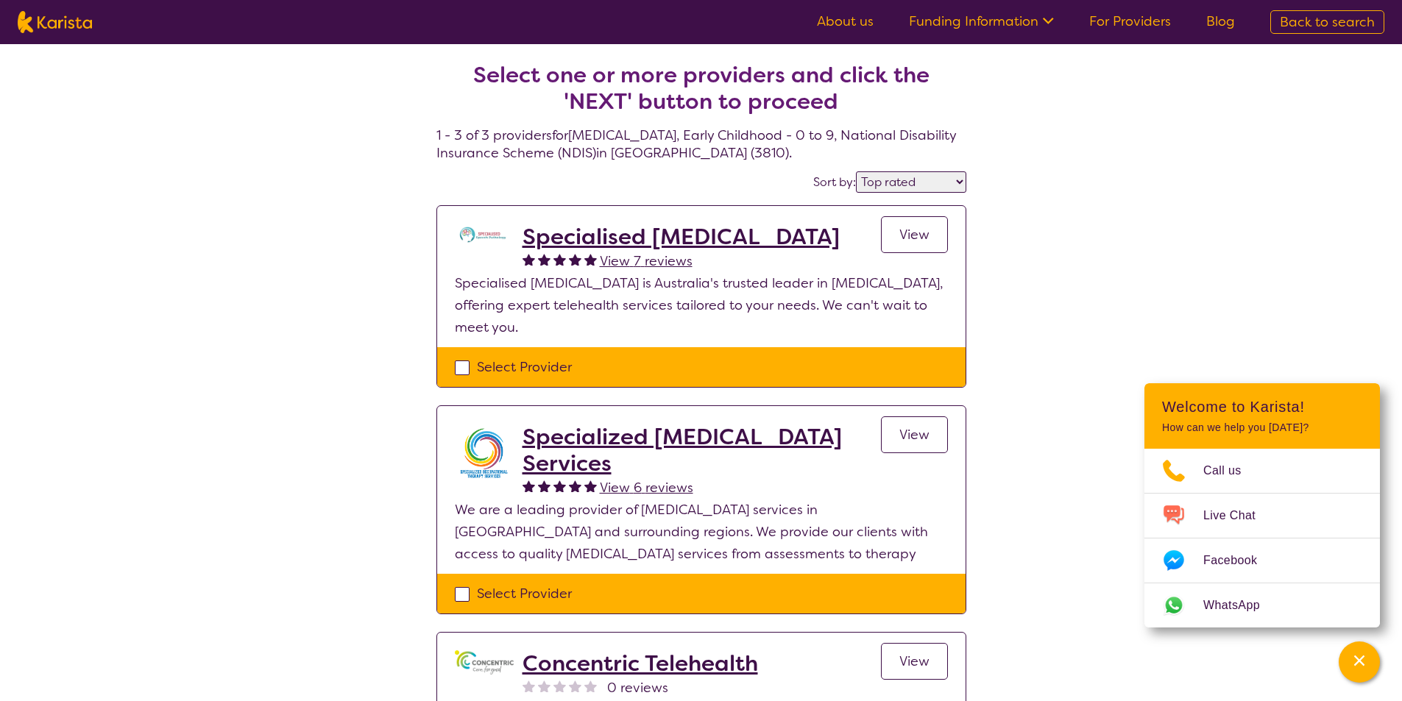
click at [655, 241] on h2 "Specialised [MEDICAL_DATA]" at bounding box center [681, 237] width 317 height 26
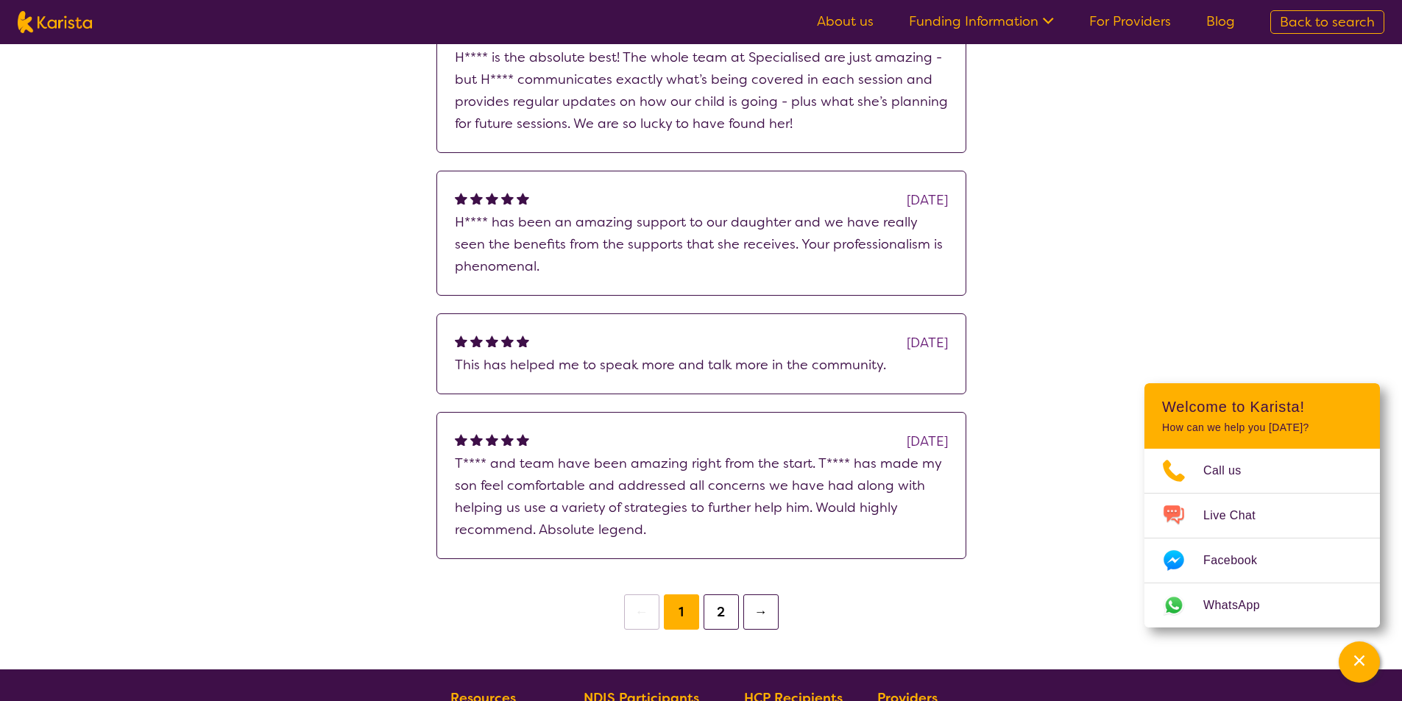
scroll to position [2208, 0]
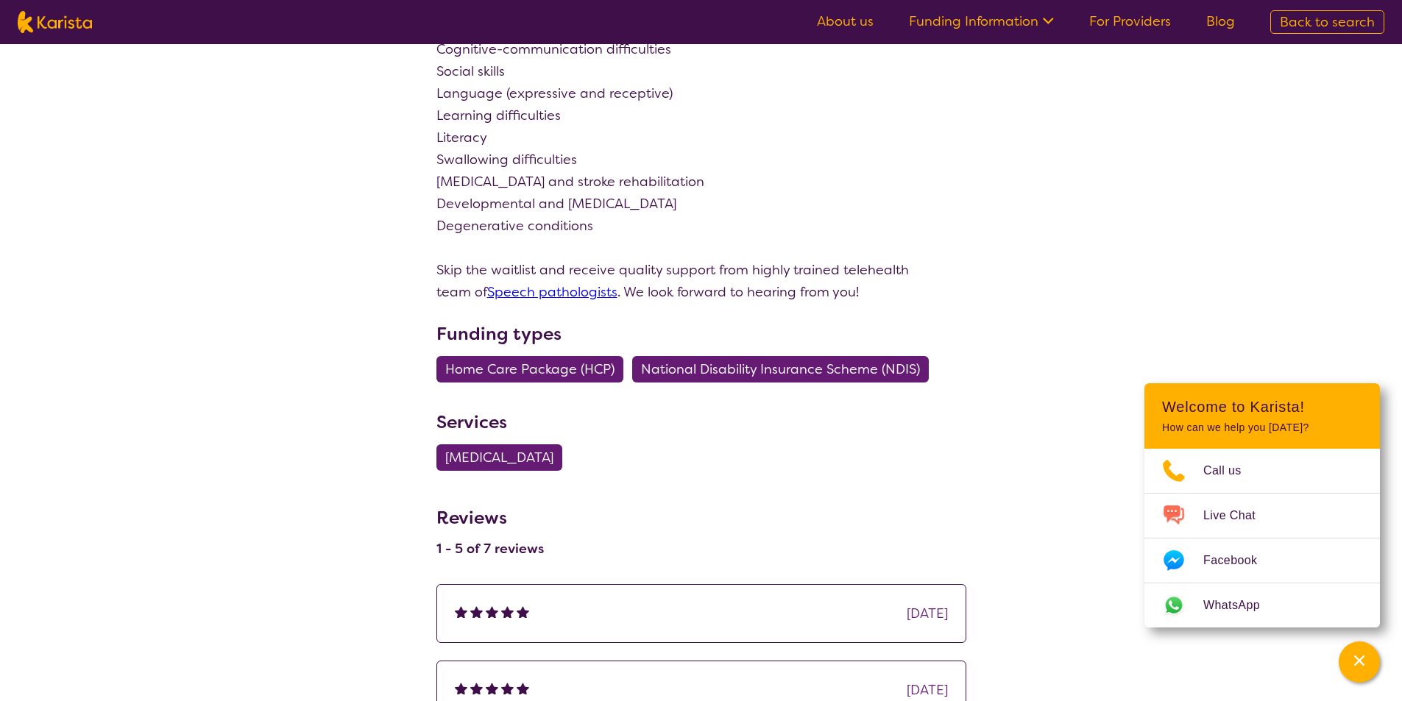
scroll to position [1693, 0]
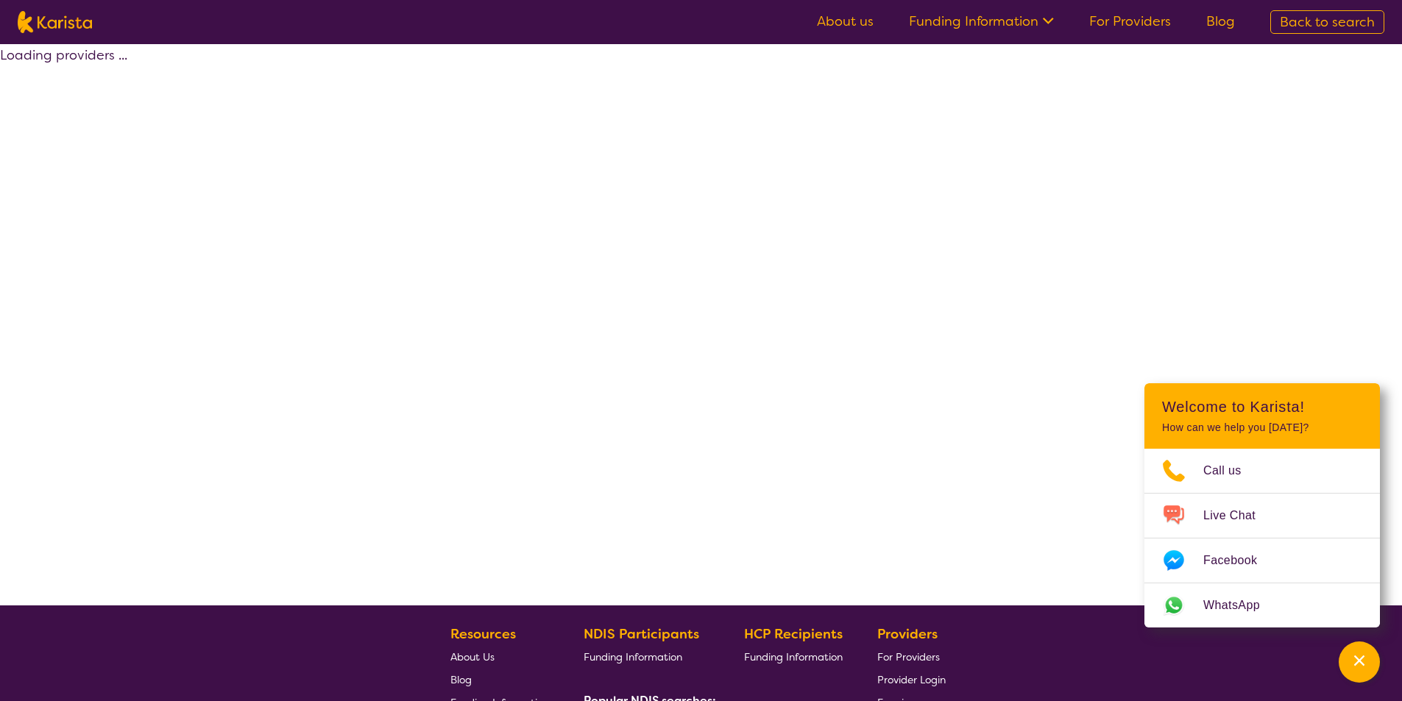
select select "by_score"
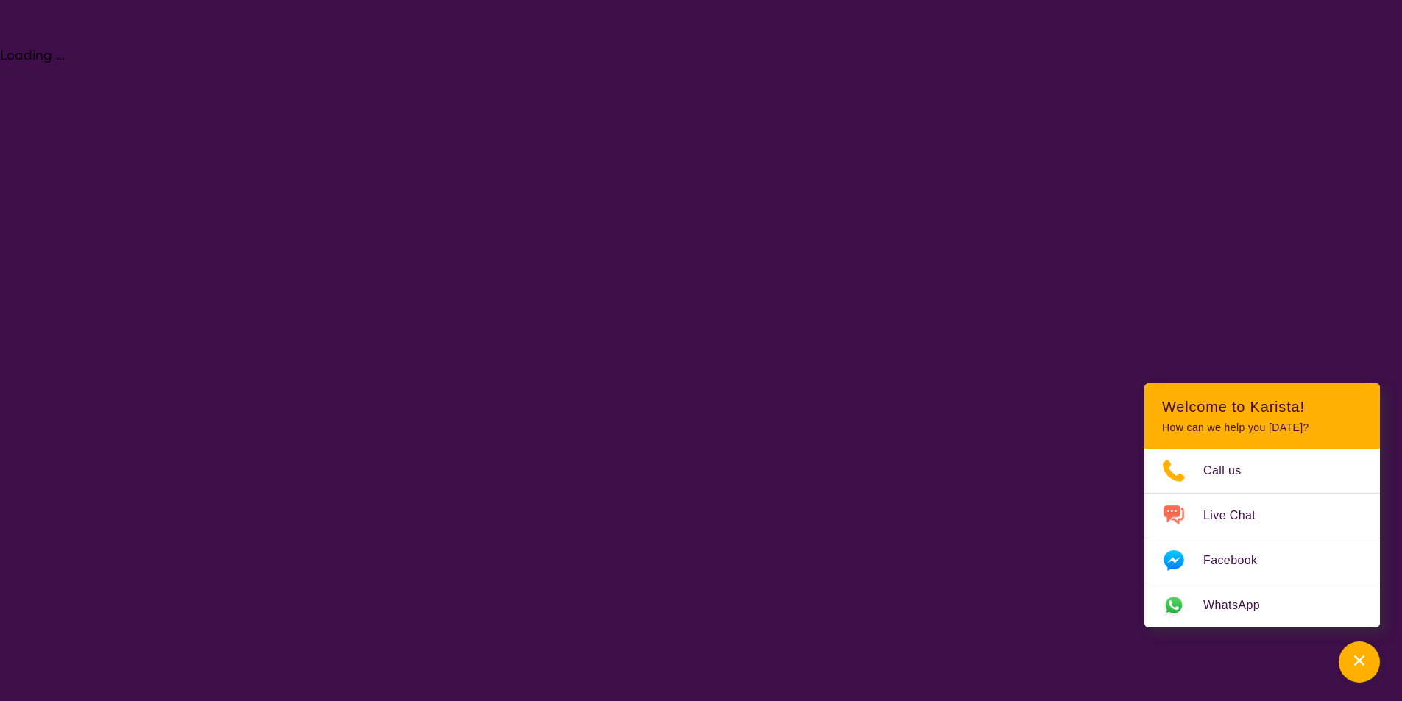
select select "[MEDICAL_DATA]"
select select "EC"
select select "NDIS"
select select "[MEDICAL_DATA]"
select select "EC"
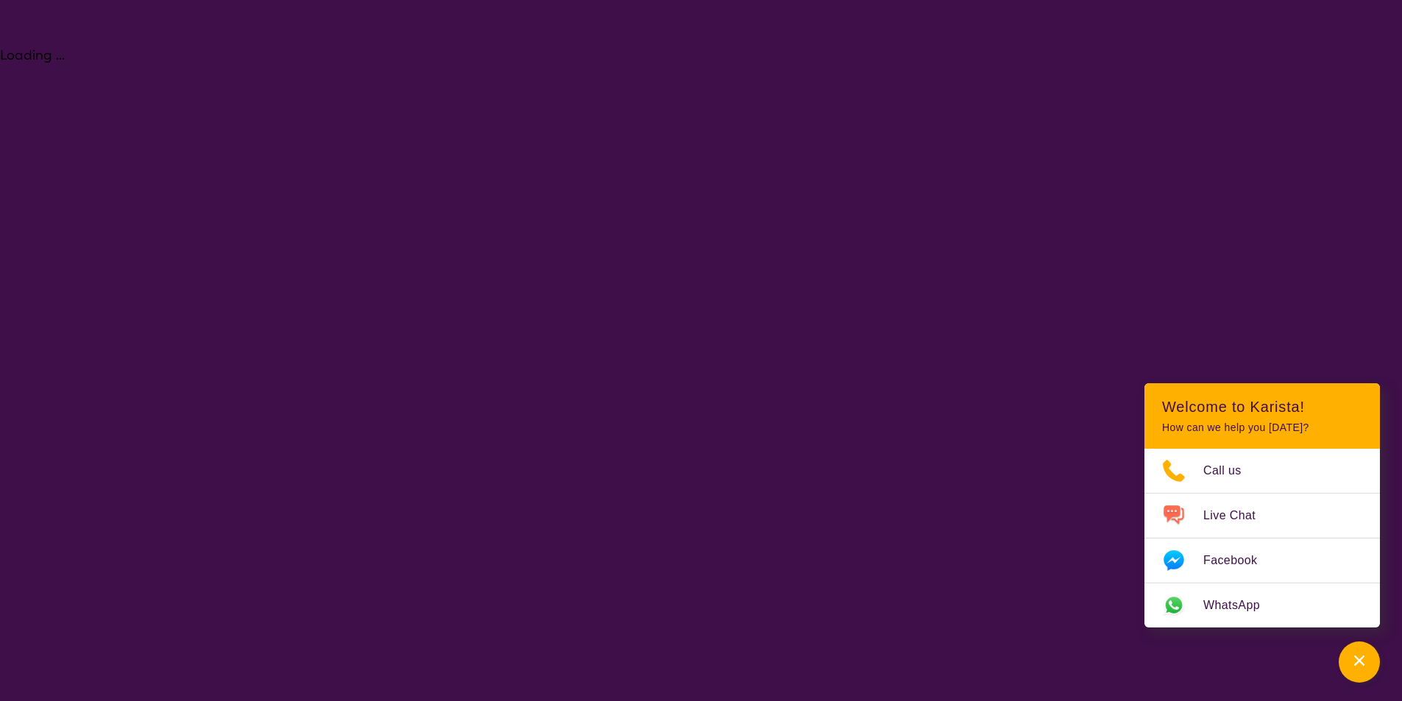
select select "NDIS"
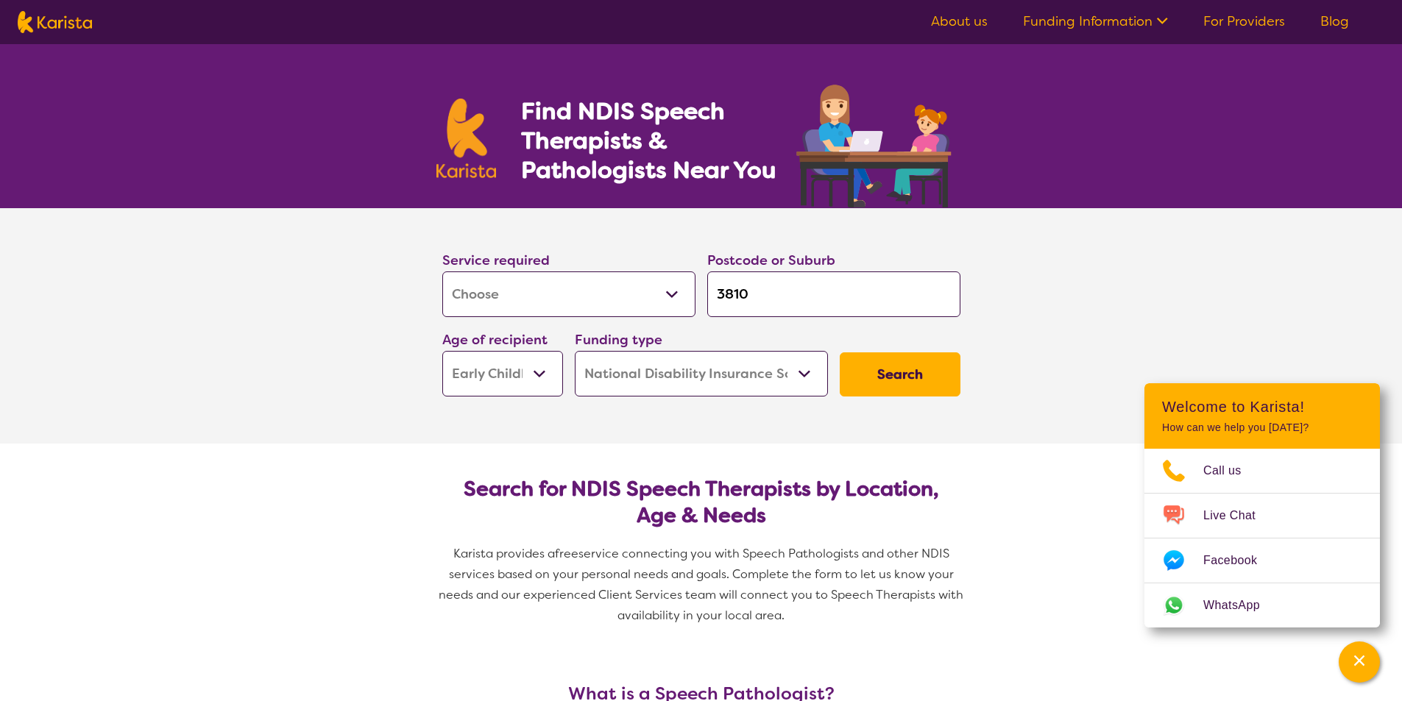
drag, startPoint x: 790, startPoint y: 302, endPoint x: 734, endPoint y: 294, distance: 56.5
click at [734, 294] on input "3810" at bounding box center [833, 295] width 253 height 46
type input "380"
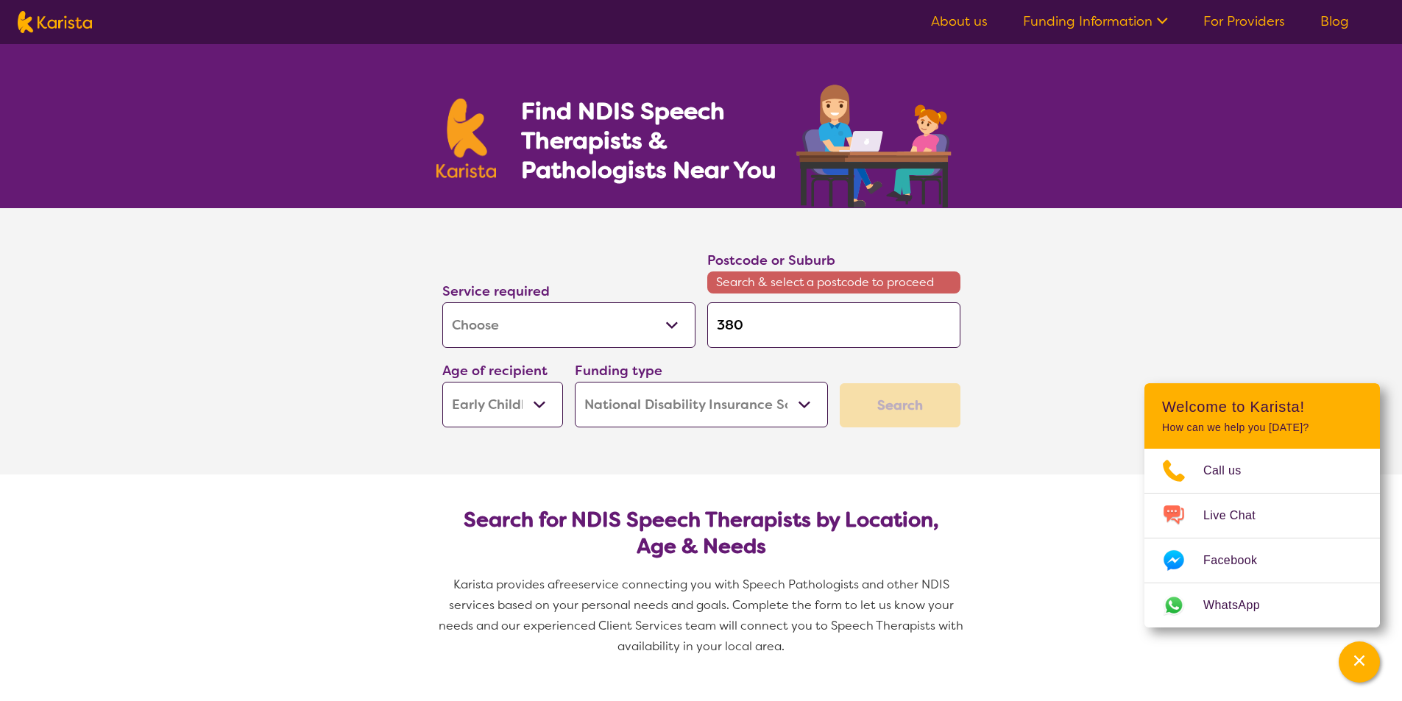
type input "3805"
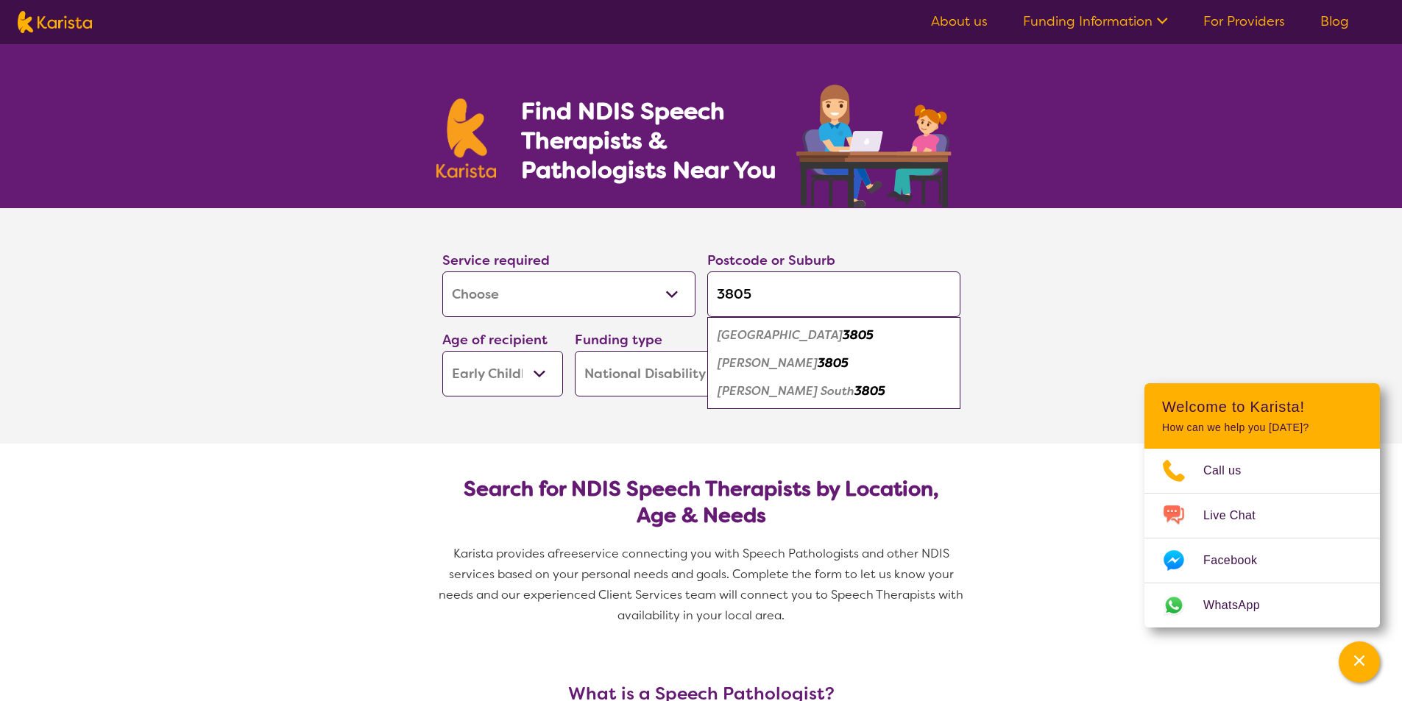
type input "3805"
click at [818, 365] on em "3805" at bounding box center [833, 362] width 31 height 15
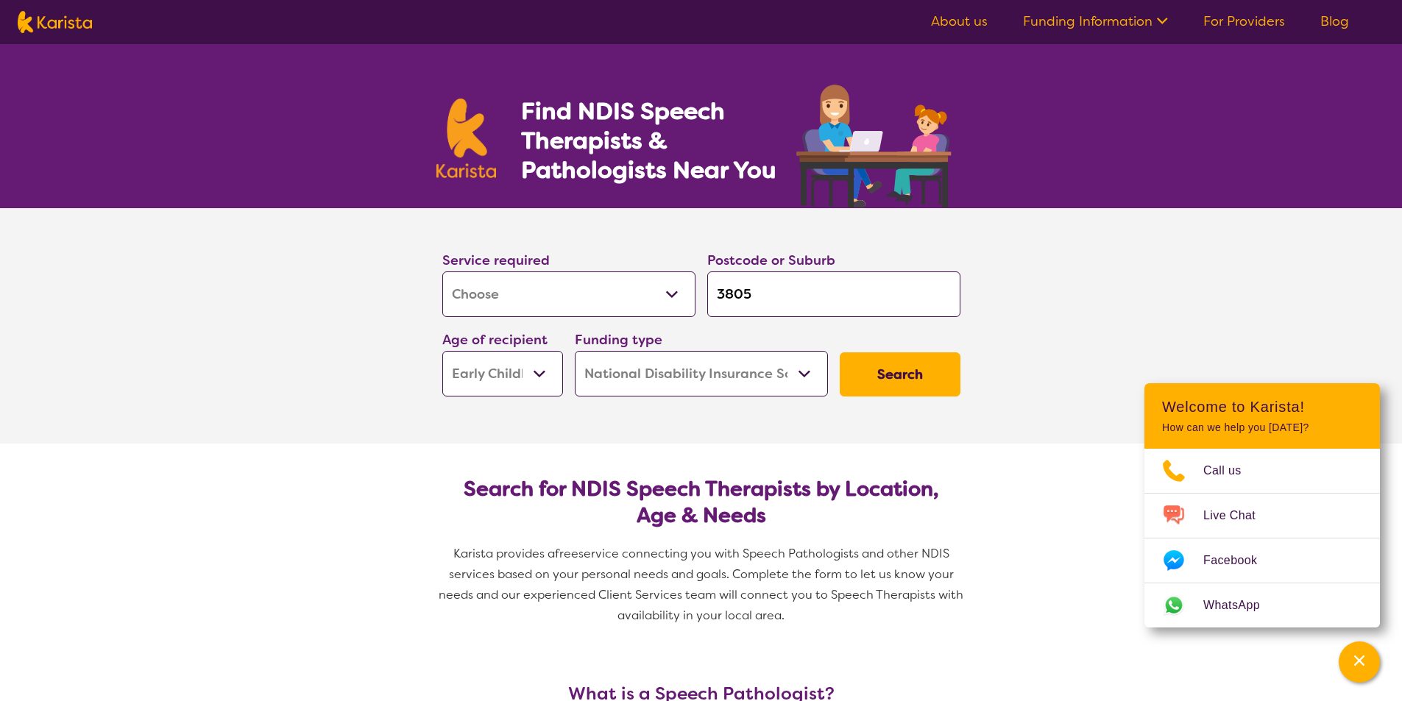
click at [879, 380] on button "Search" at bounding box center [900, 375] width 121 height 44
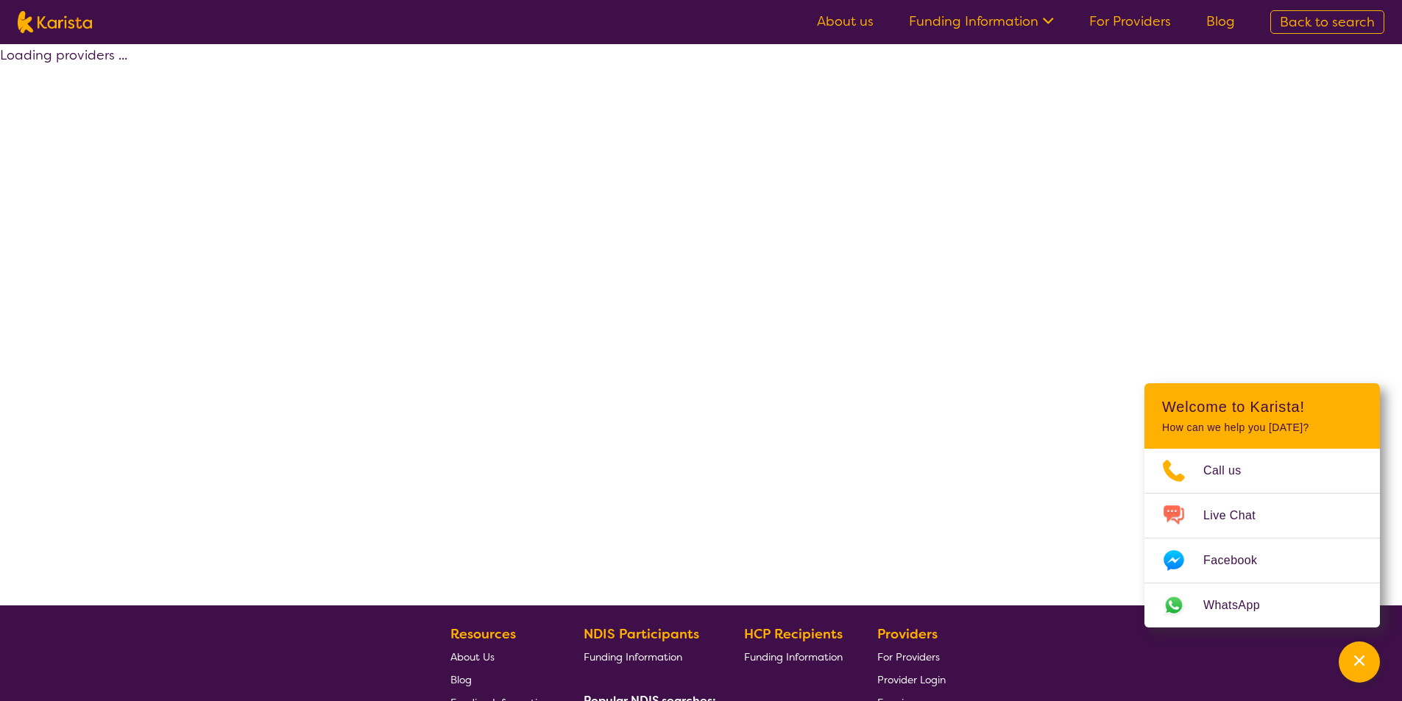
select select "by_score"
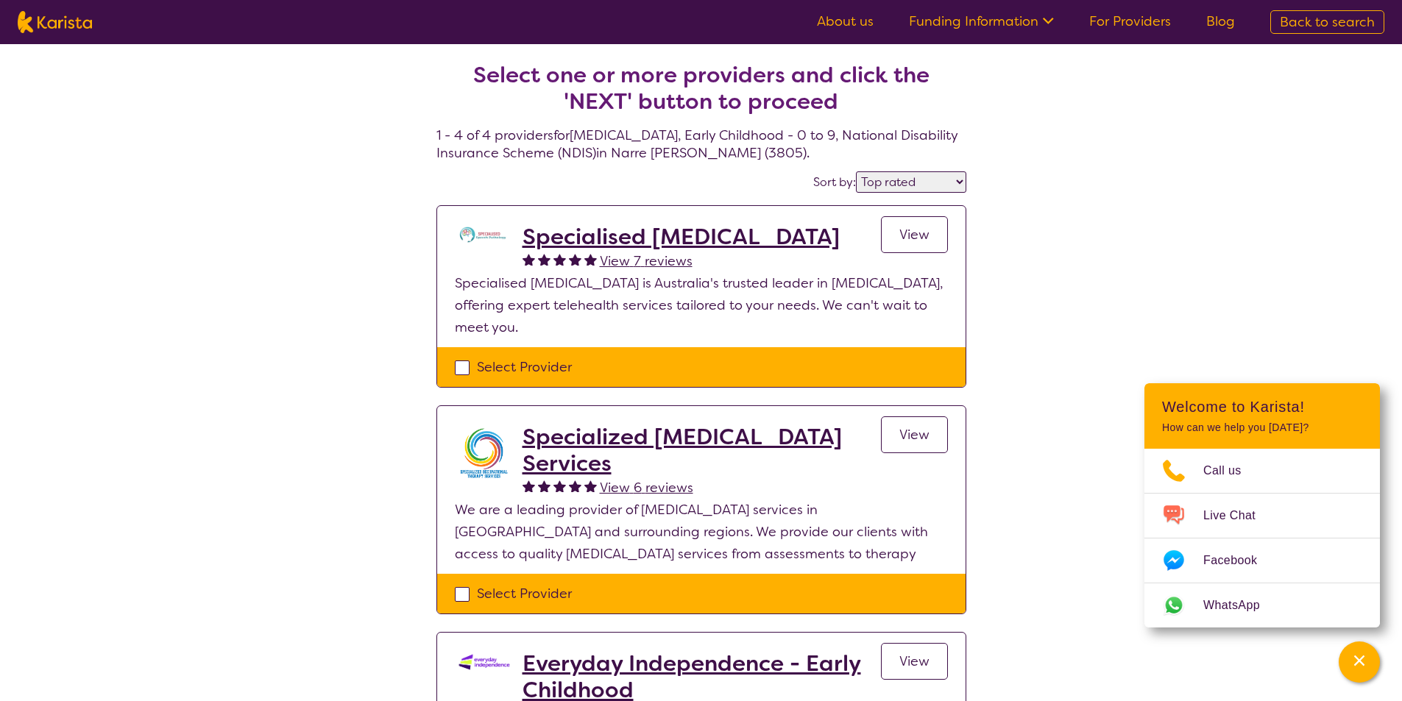
click at [720, 241] on h2 "Specialised [MEDICAL_DATA]" at bounding box center [681, 237] width 317 height 26
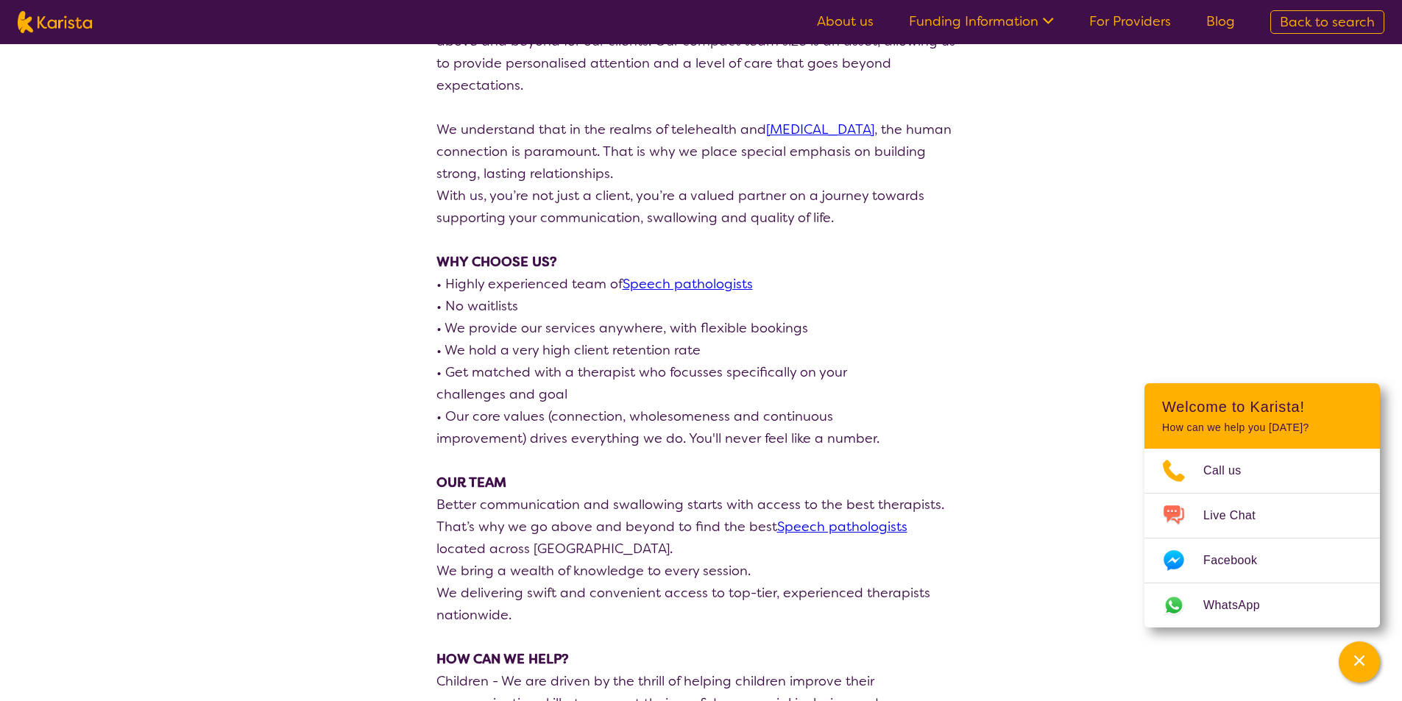
scroll to position [736, 0]
